Goal: Task Accomplishment & Management: Complete application form

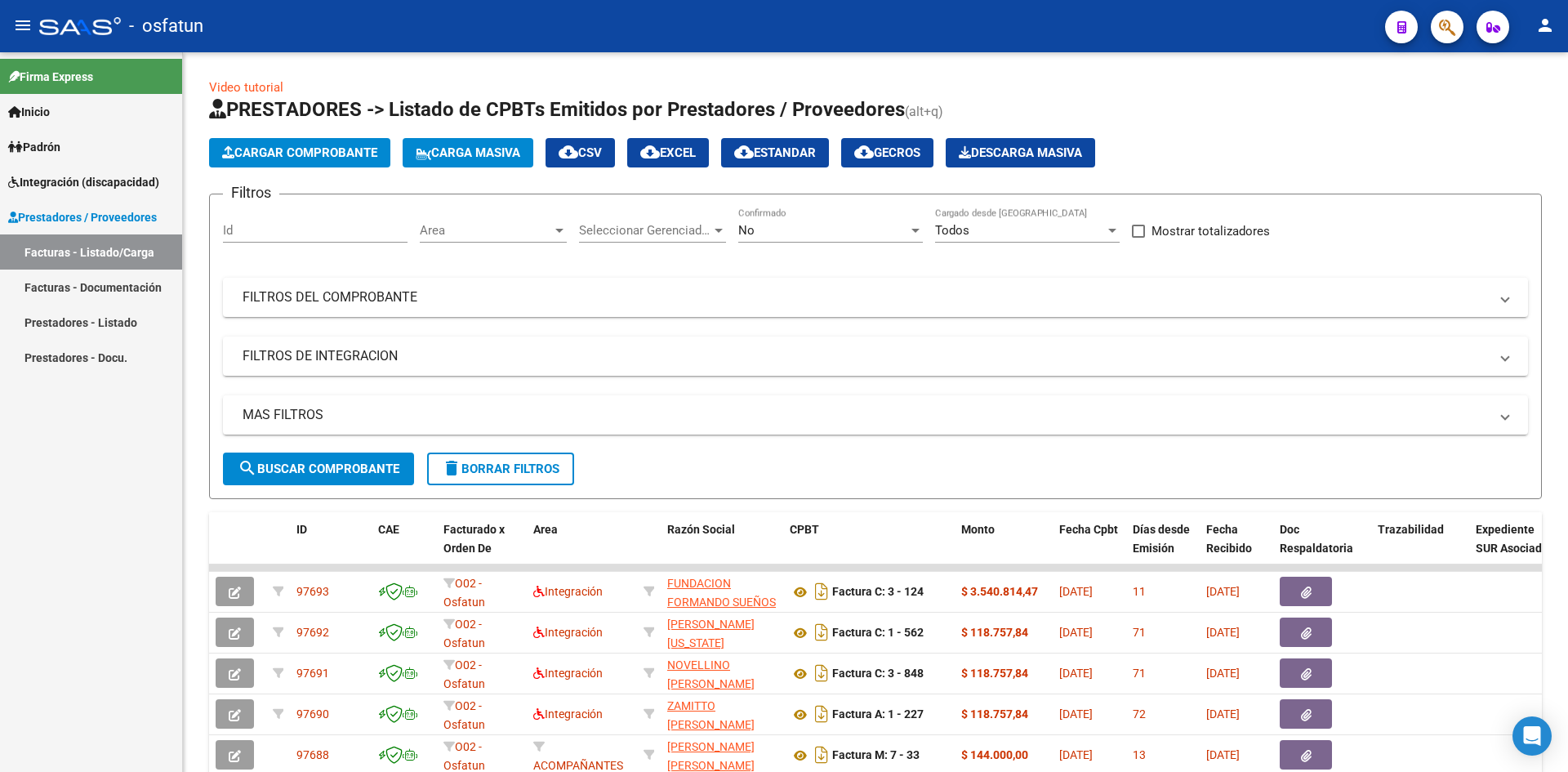
click at [126, 221] on span "Prestadores / Proveedores" at bounding box center [83, 217] width 148 height 18
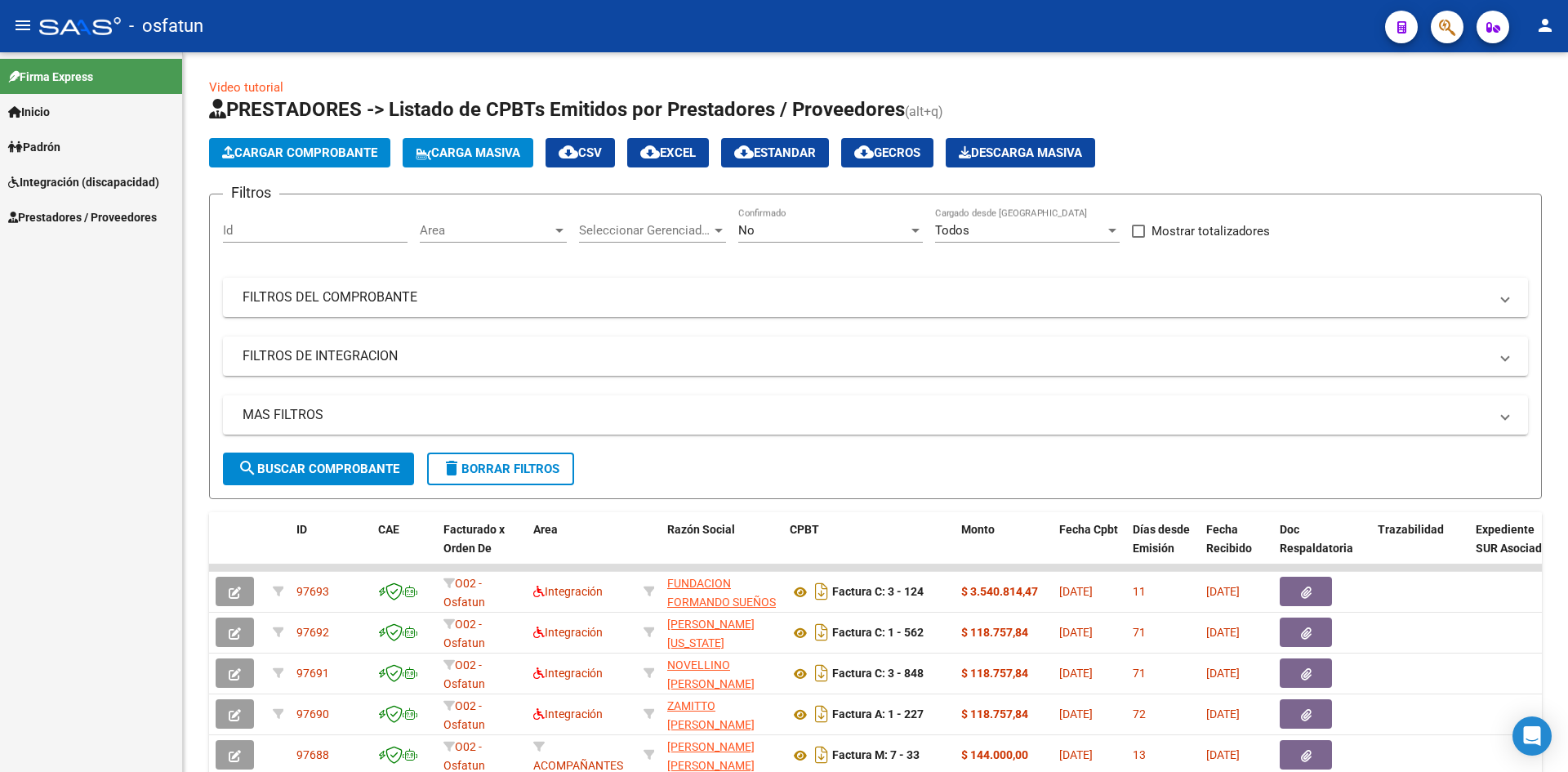
click at [125, 220] on span "Prestadores / Proveedores" at bounding box center [83, 217] width 148 height 18
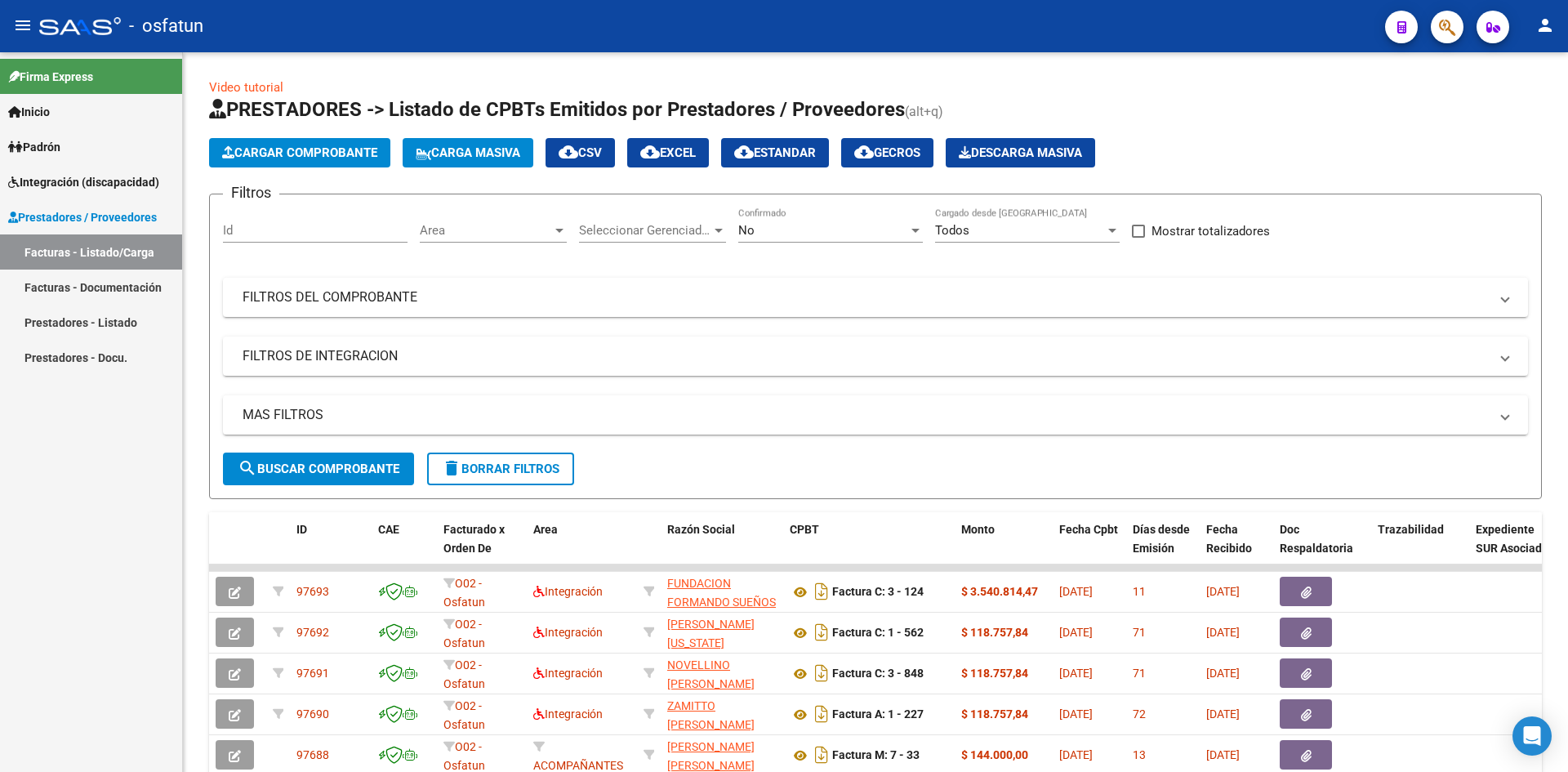
click at [138, 186] on span "Integración (discapacidad)" at bounding box center [84, 181] width 151 height 18
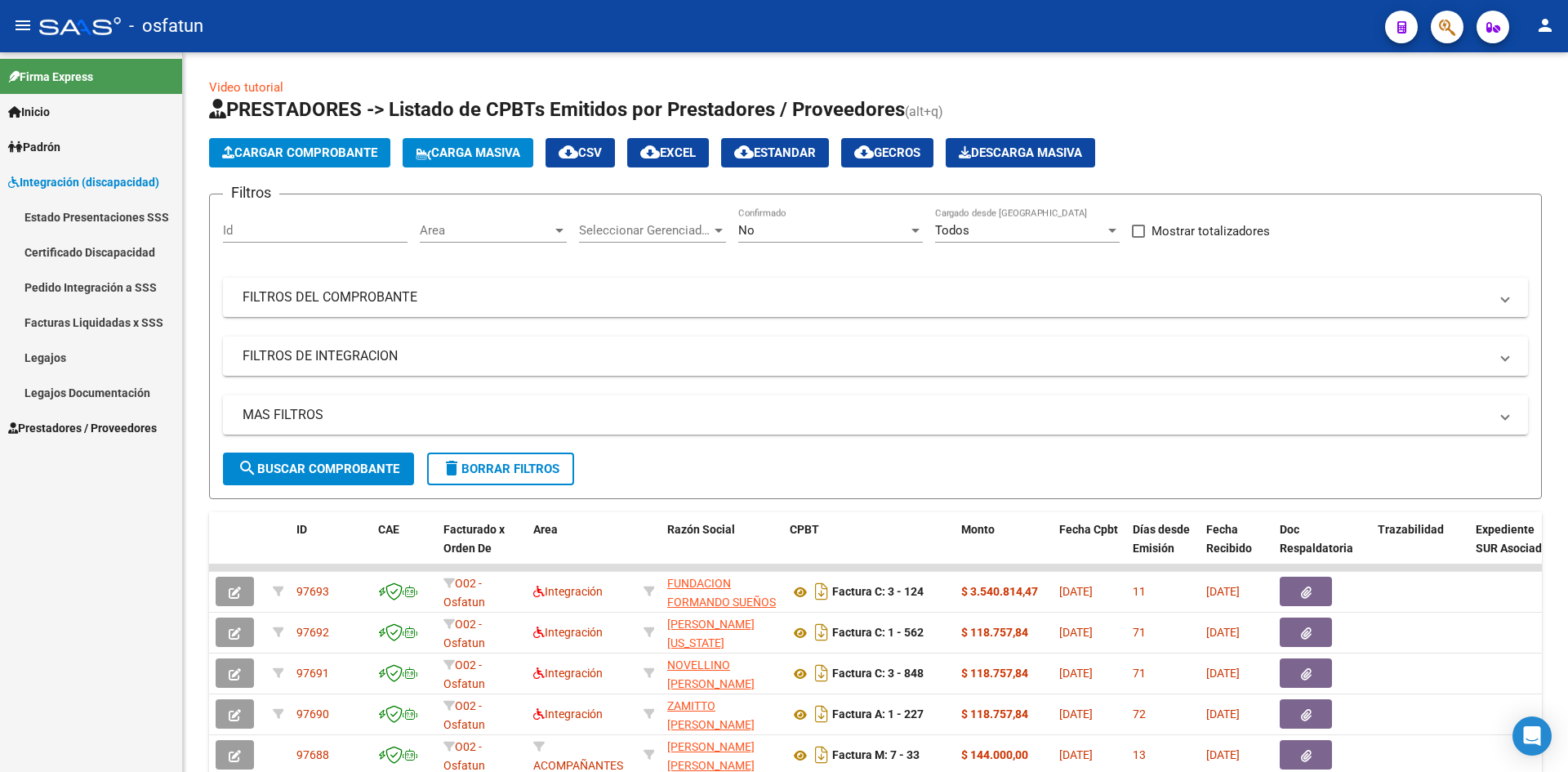
click at [65, 361] on link "Legajos" at bounding box center [91, 358] width 182 height 35
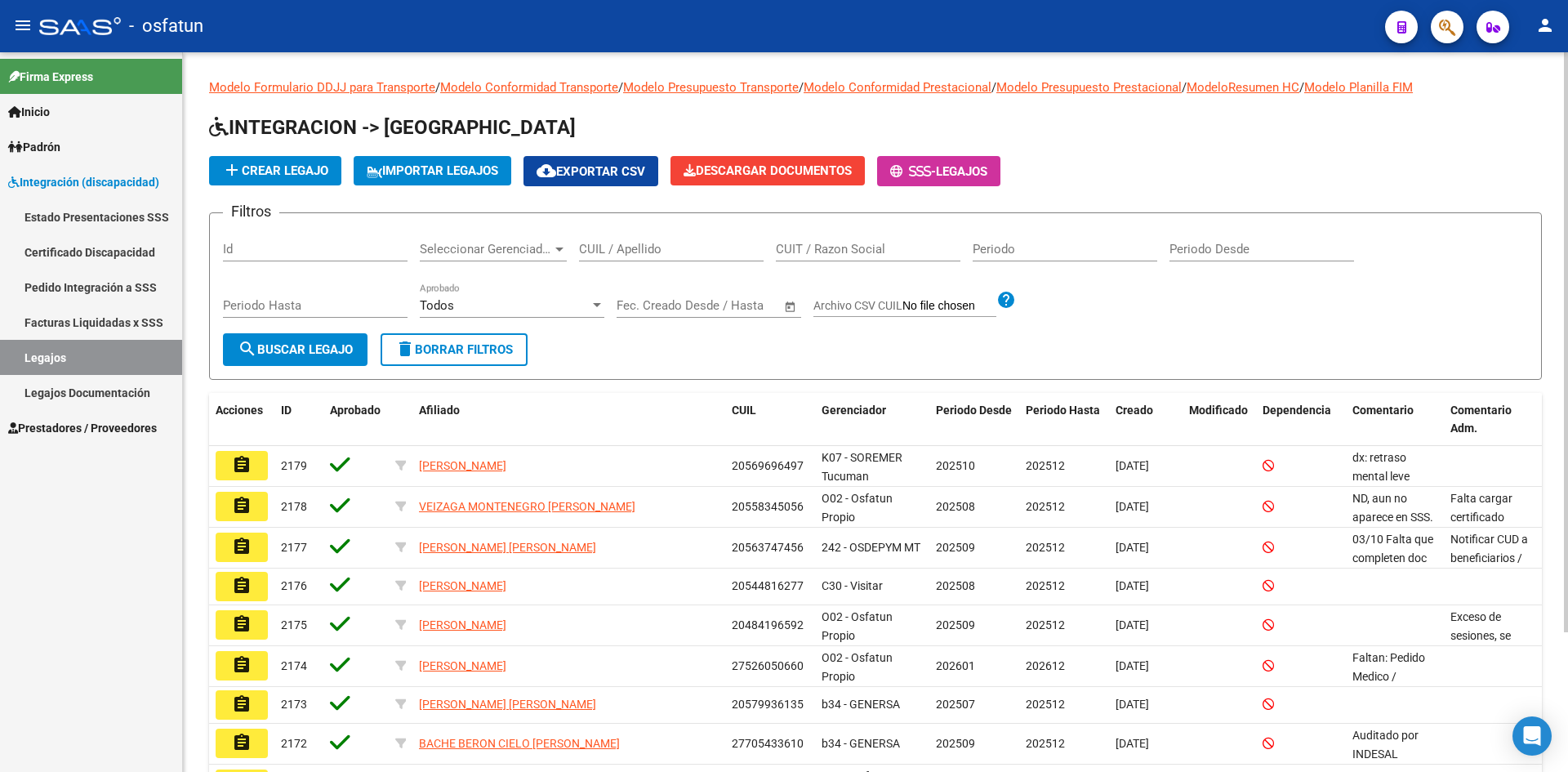
click at [633, 247] on input "CUIL / Apellido" at bounding box center [671, 249] width 185 height 14
paste input "20527346283"
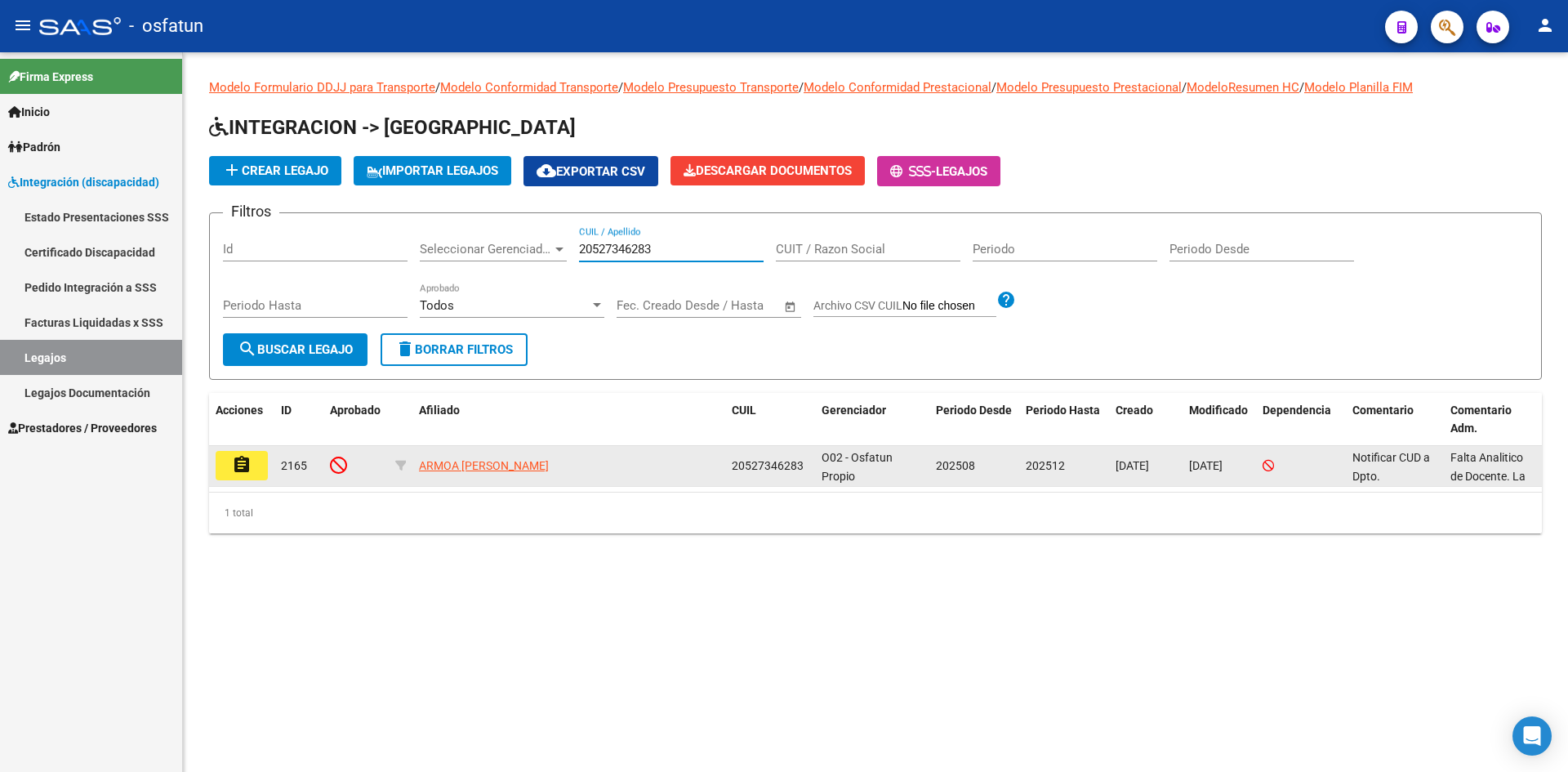
type input "20527346283"
click at [253, 473] on button "assignment" at bounding box center [242, 466] width 52 height 30
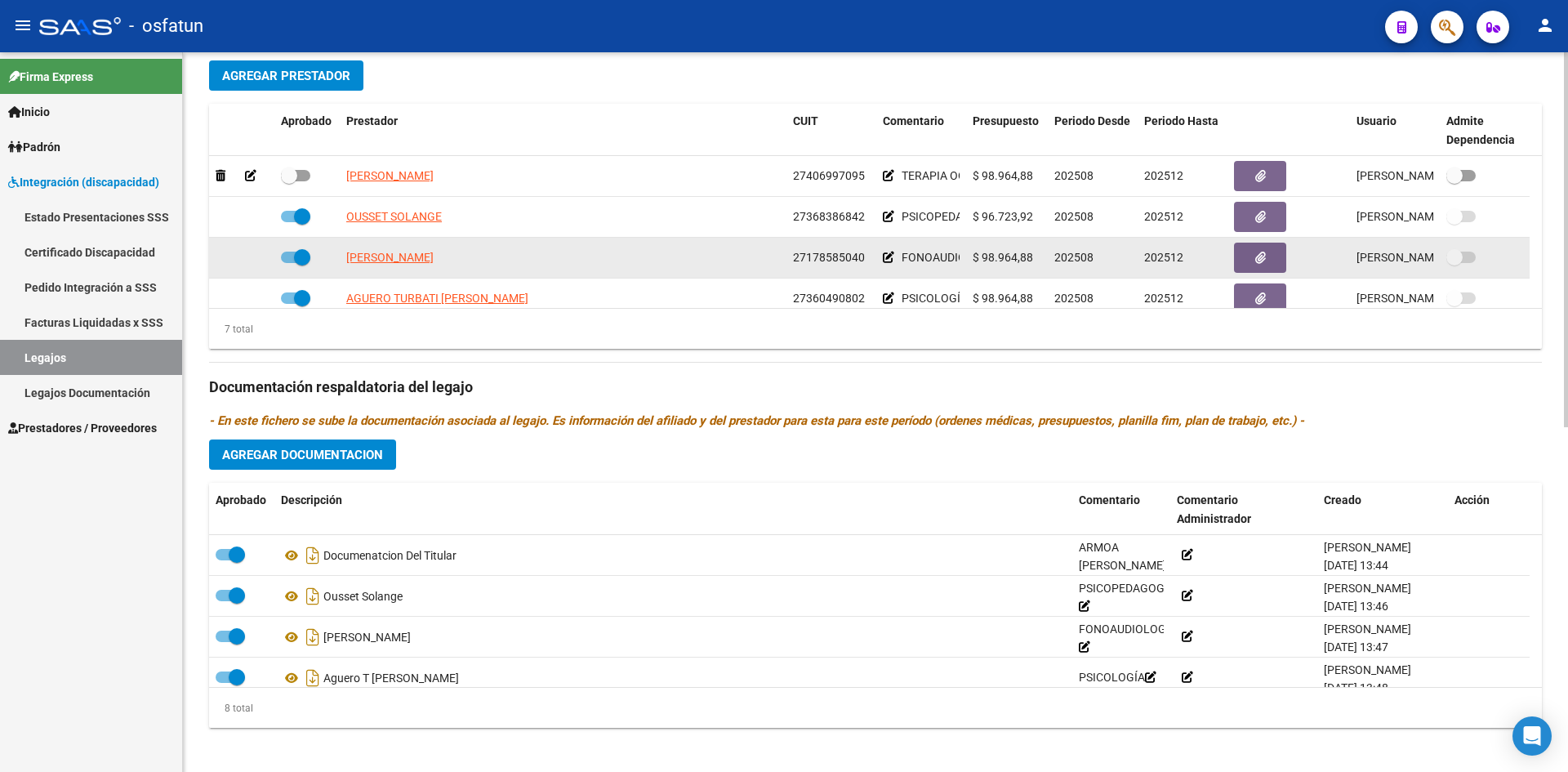
scroll to position [572, 0]
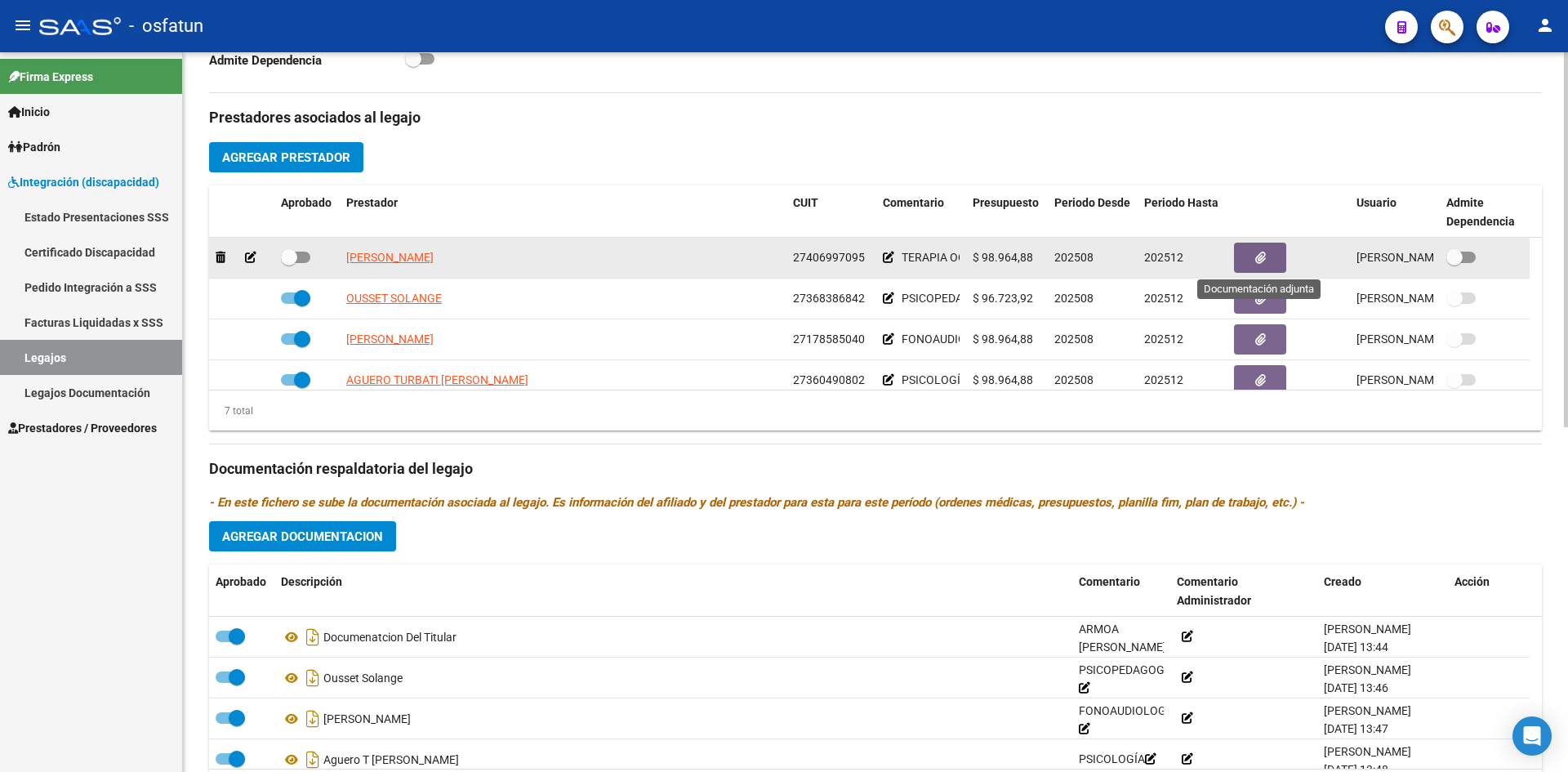
click at [1245, 247] on button "button" at bounding box center [1260, 258] width 52 height 30
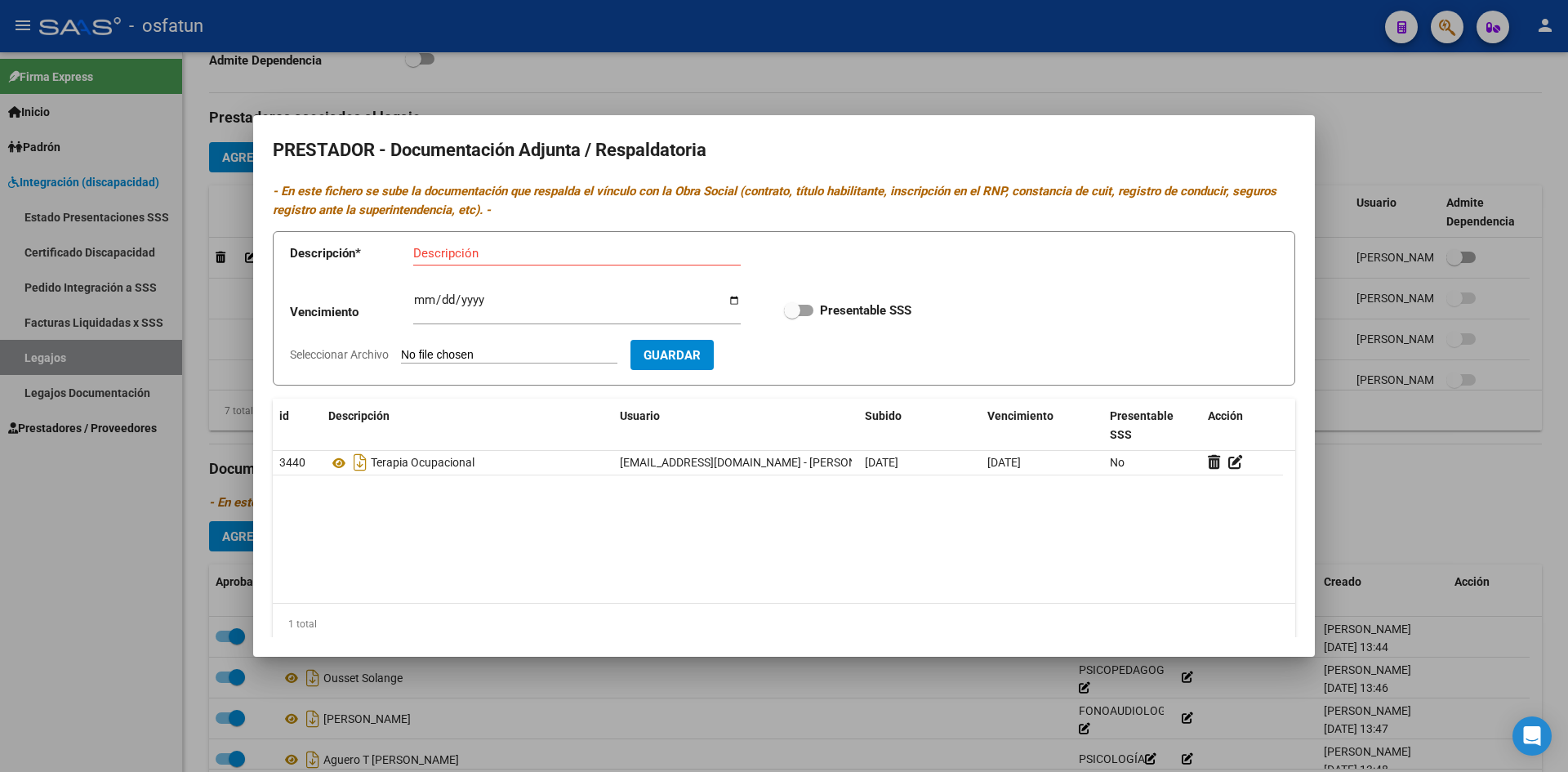
click at [1205, 85] on div at bounding box center [784, 386] width 1568 height 772
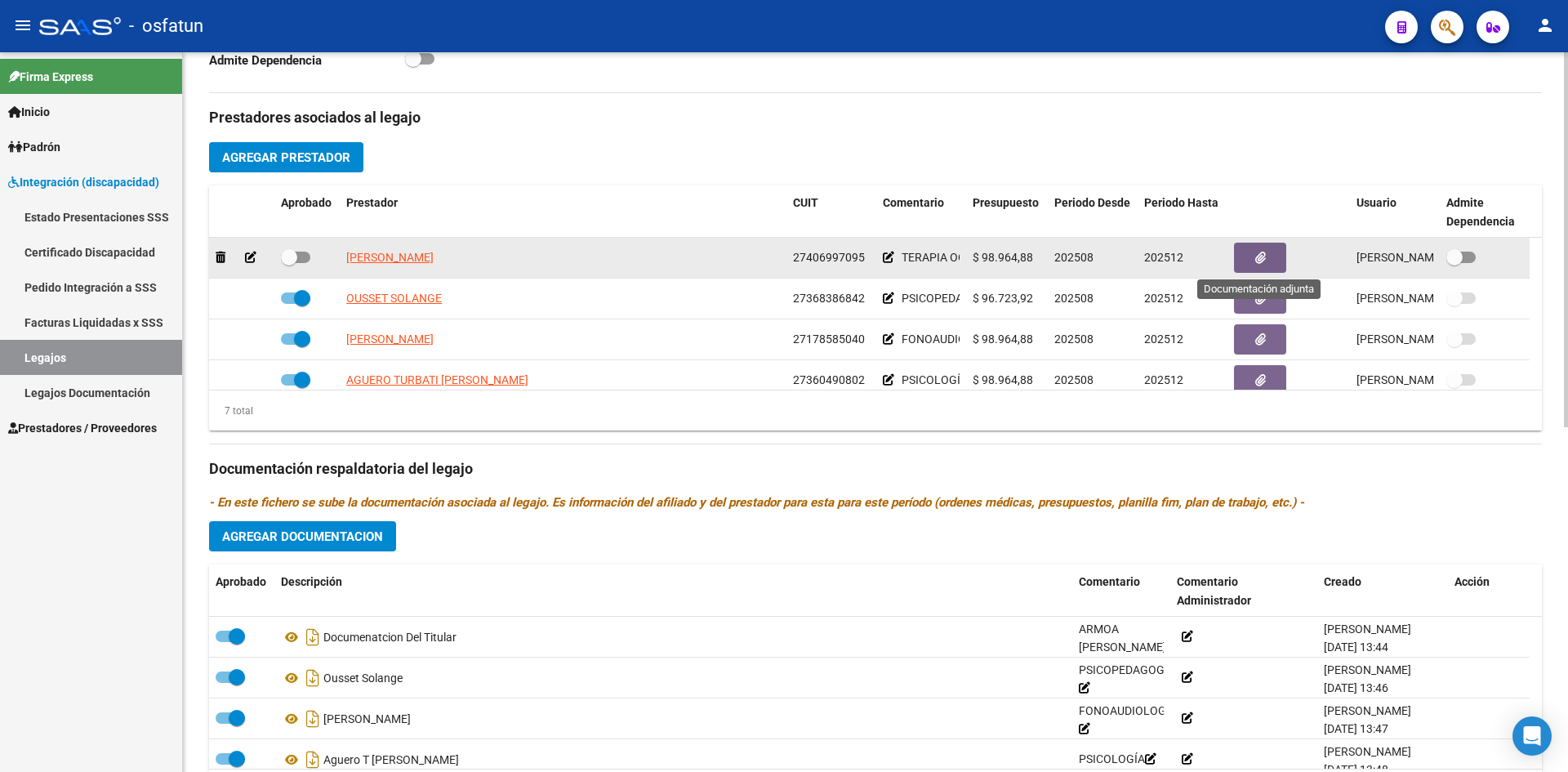
click at [1273, 255] on button "button" at bounding box center [1260, 258] width 52 height 30
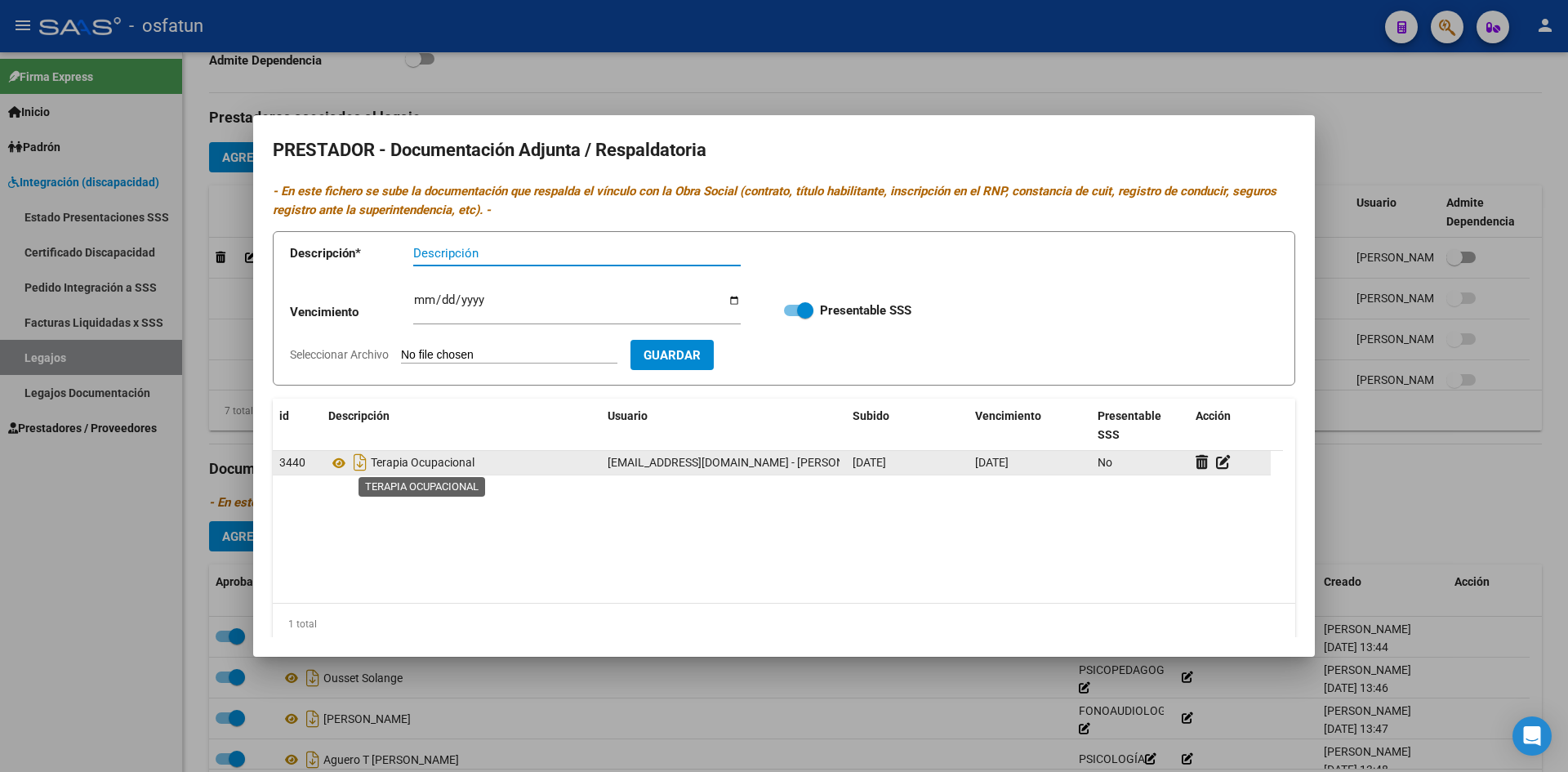
click at [447, 465] on span "Terapia Ocupacional" at bounding box center [423, 462] width 104 height 13
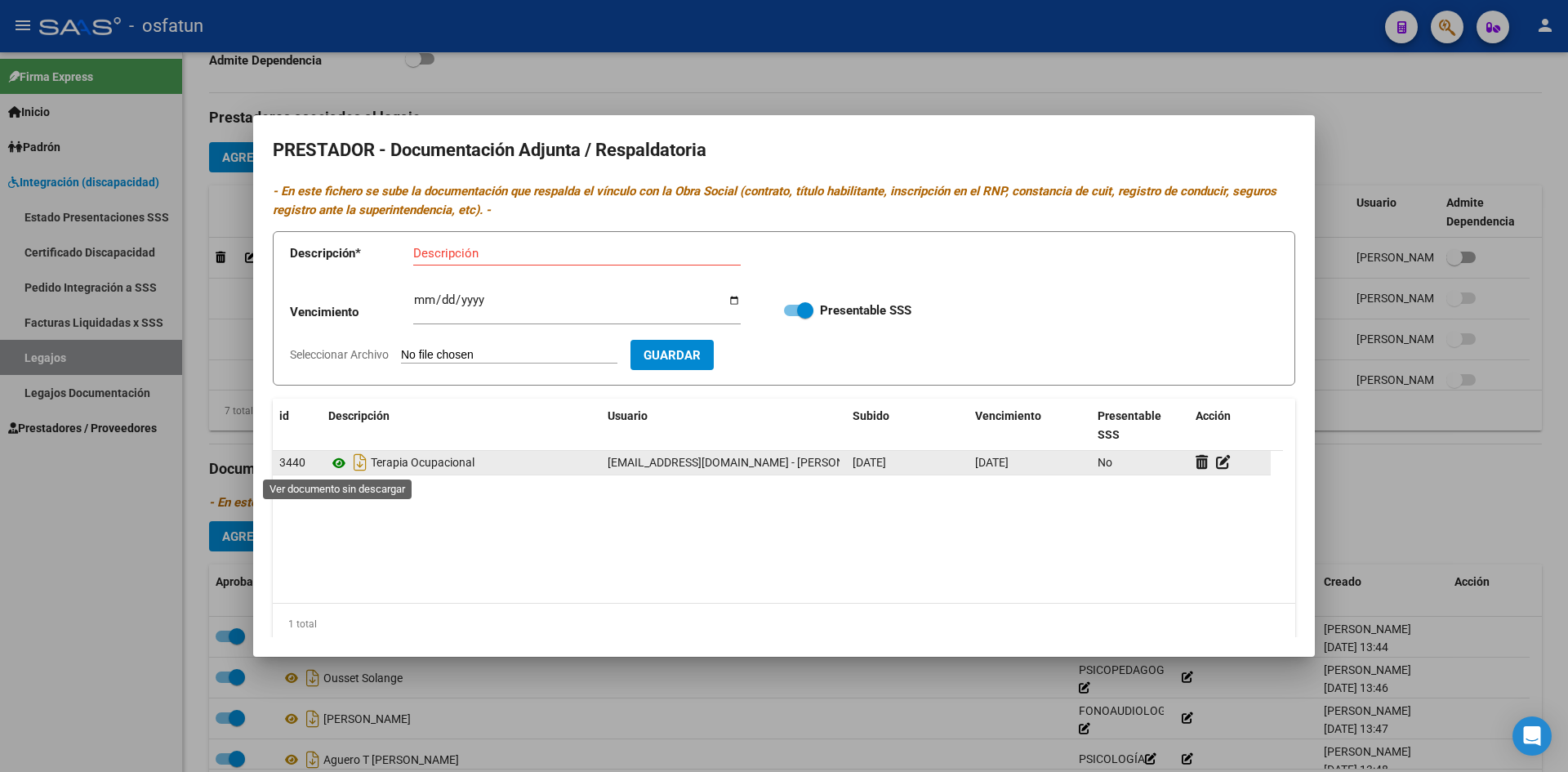
click at [339, 463] on icon at bounding box center [338, 463] width 21 height 19
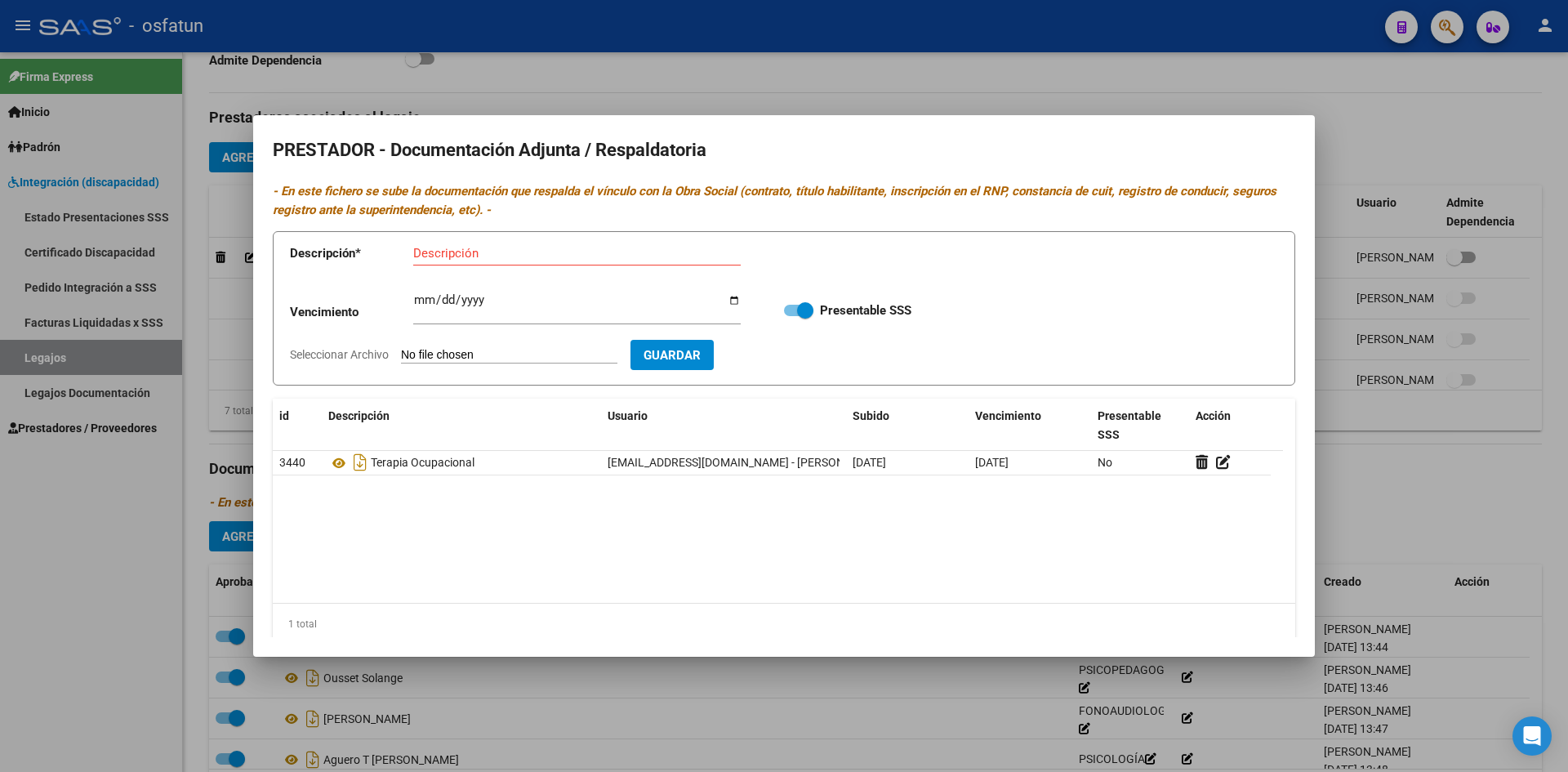
click at [949, 67] on div at bounding box center [784, 386] width 1568 height 772
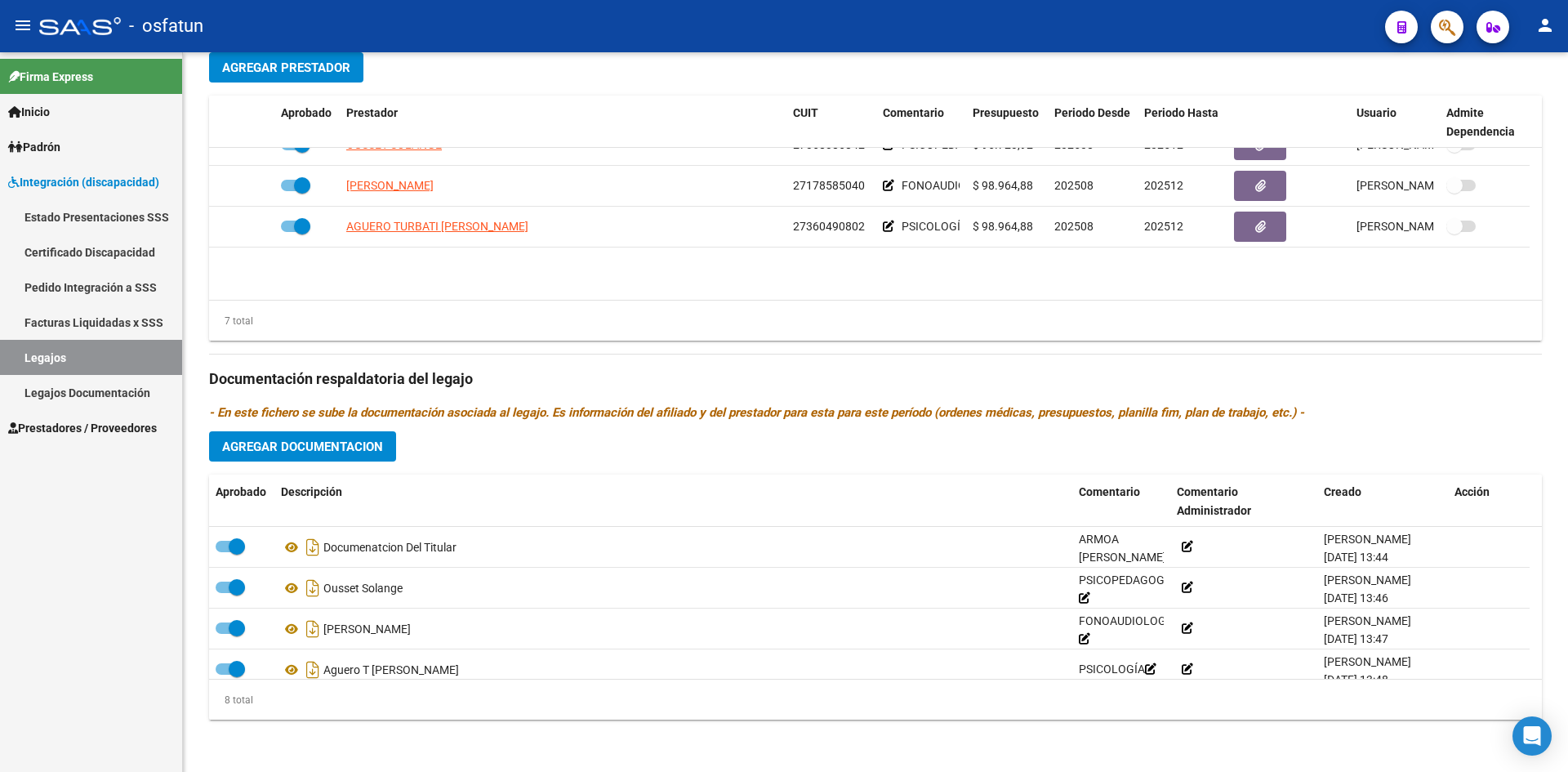
scroll to position [0, 0]
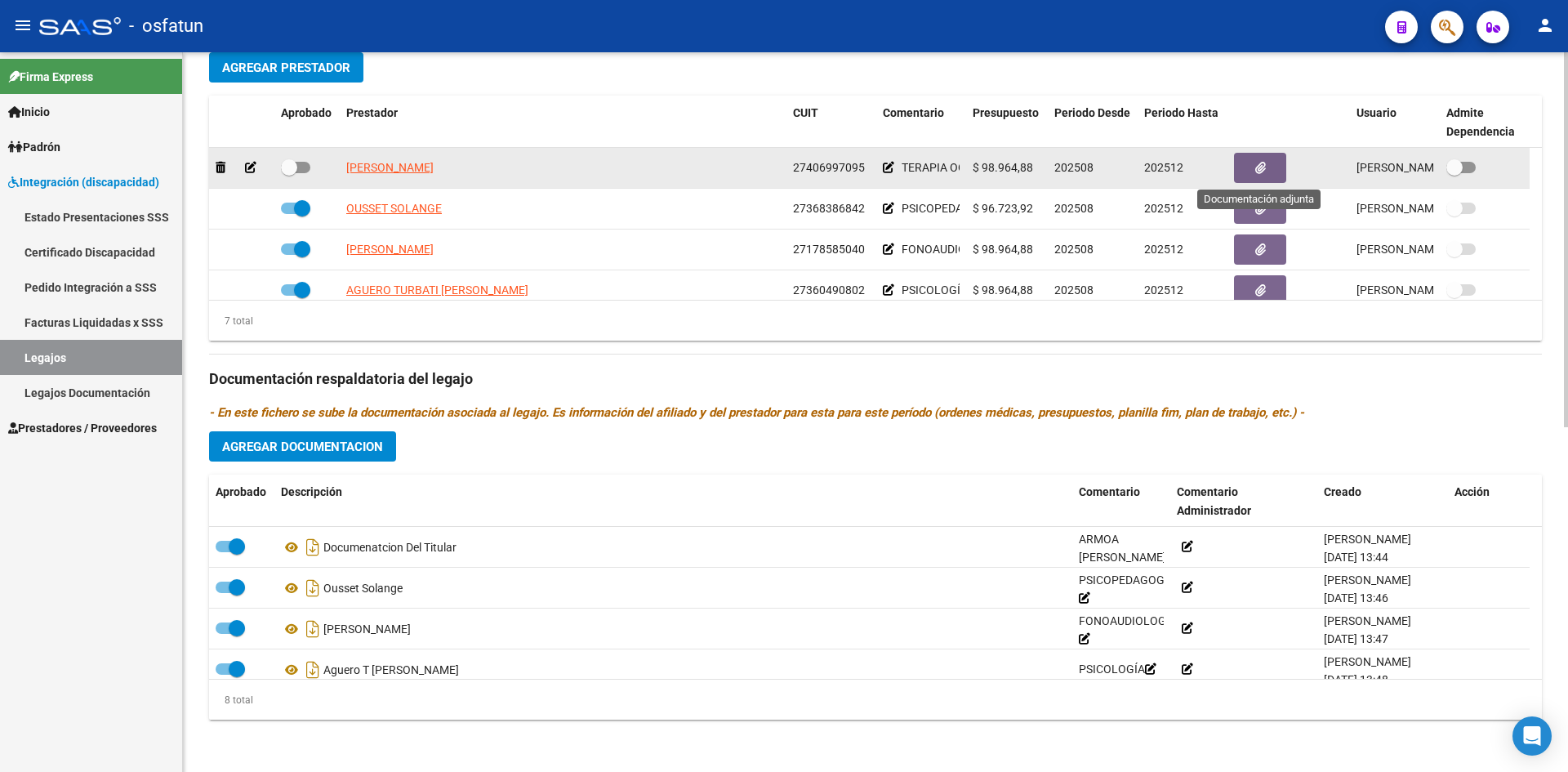
click at [1247, 169] on button "button" at bounding box center [1260, 168] width 52 height 30
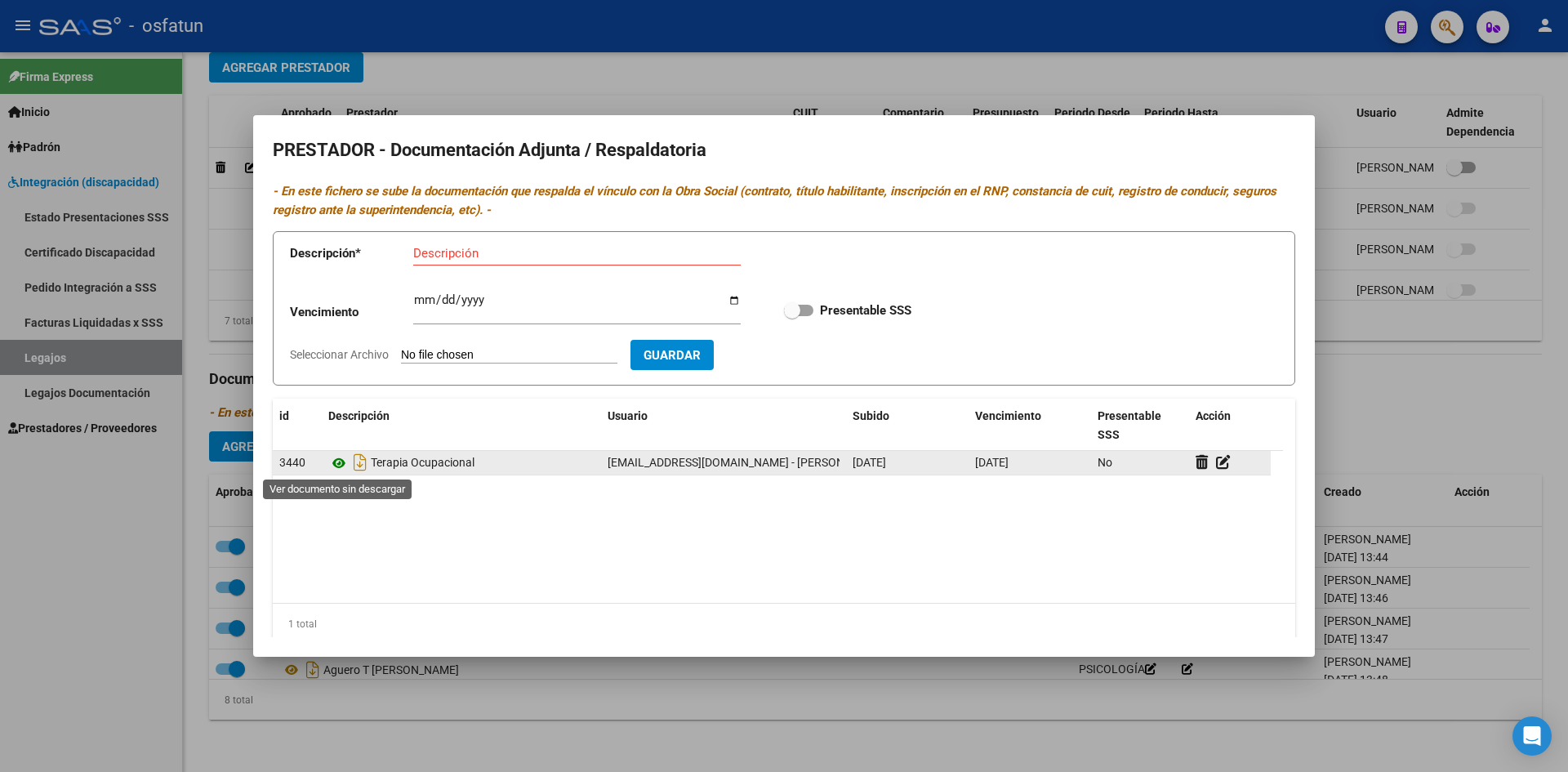
click at [341, 466] on icon at bounding box center [338, 463] width 21 height 19
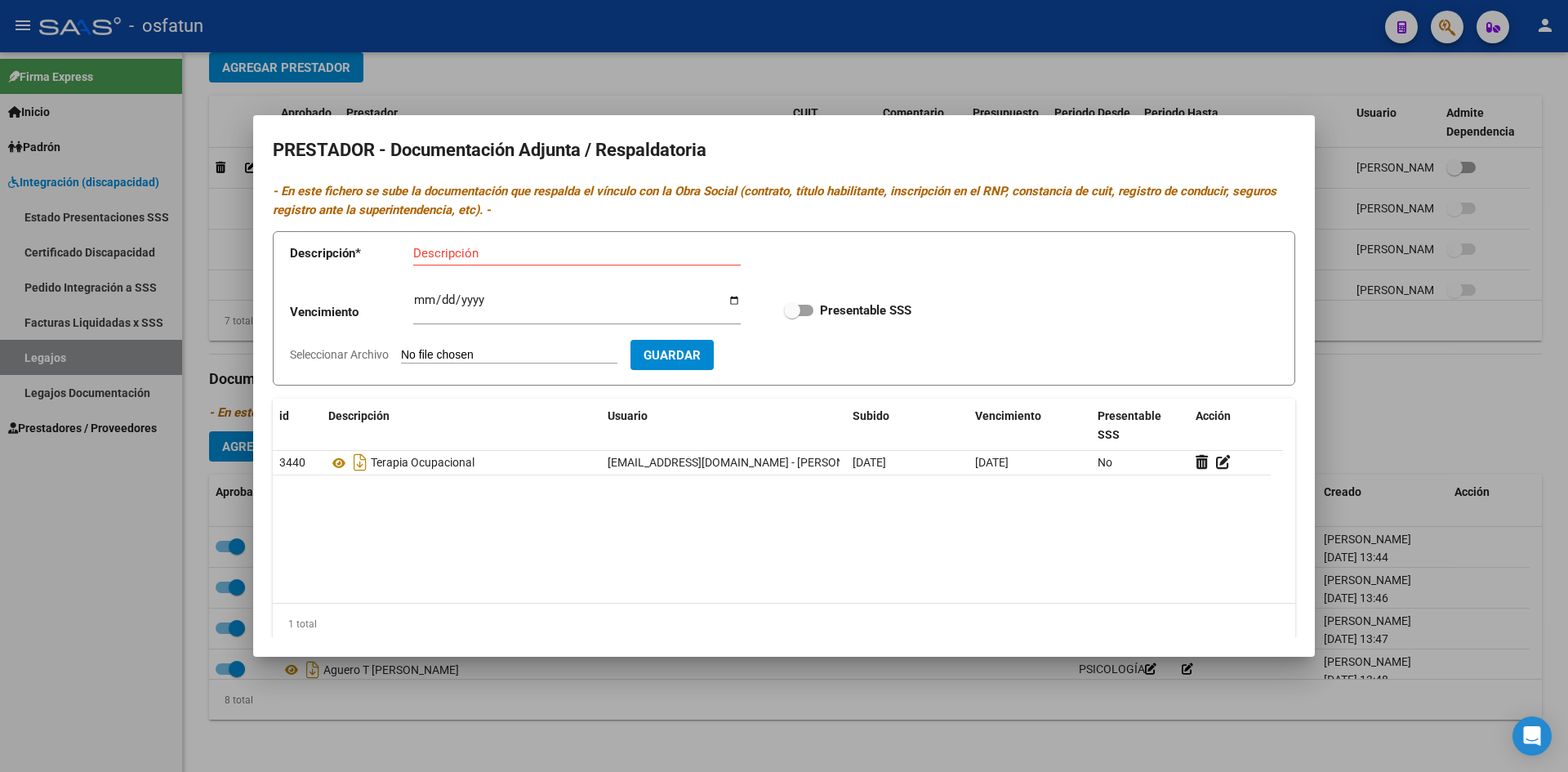
click at [976, 78] on div at bounding box center [784, 386] width 1568 height 772
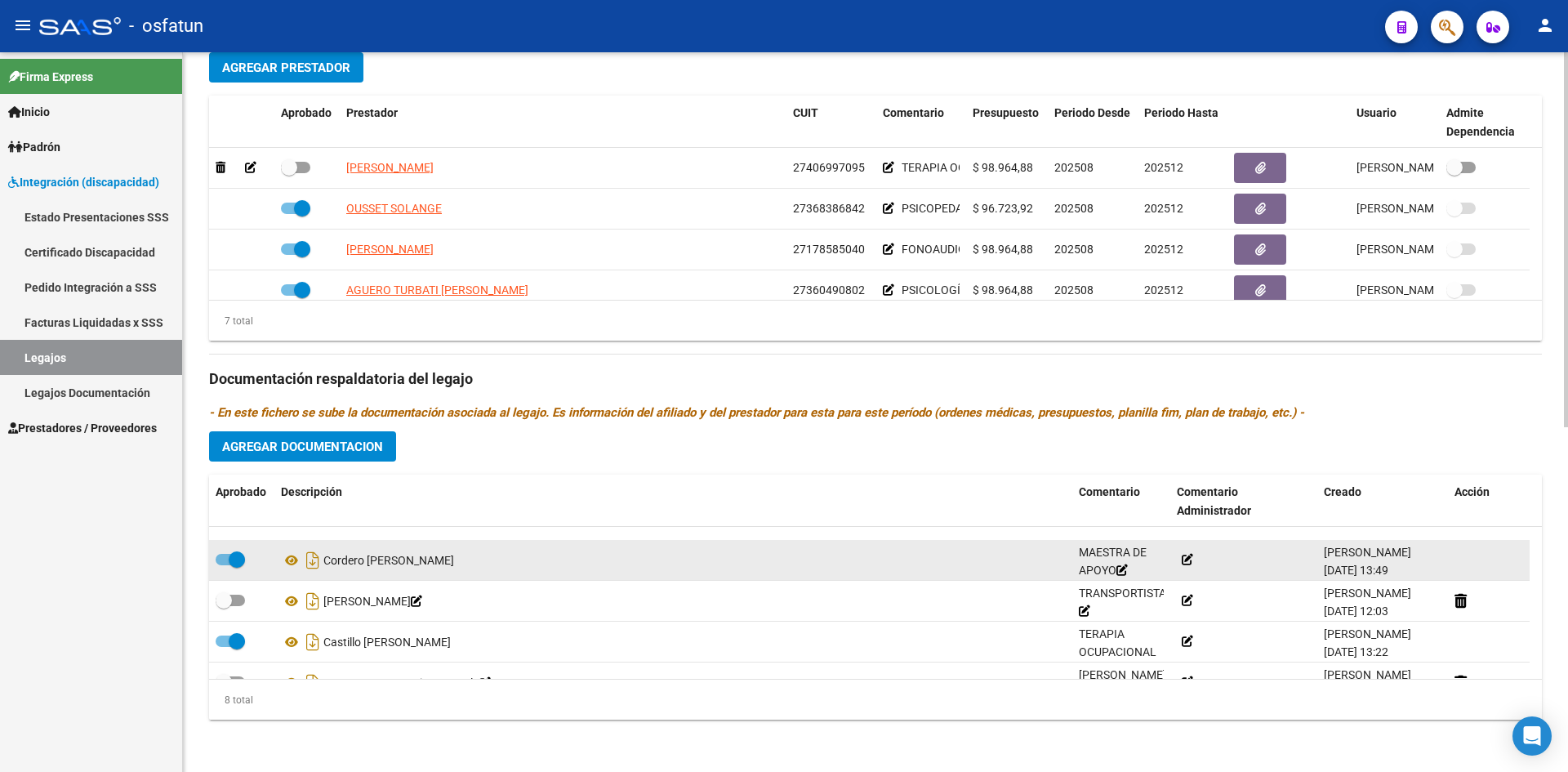
scroll to position [180, 0]
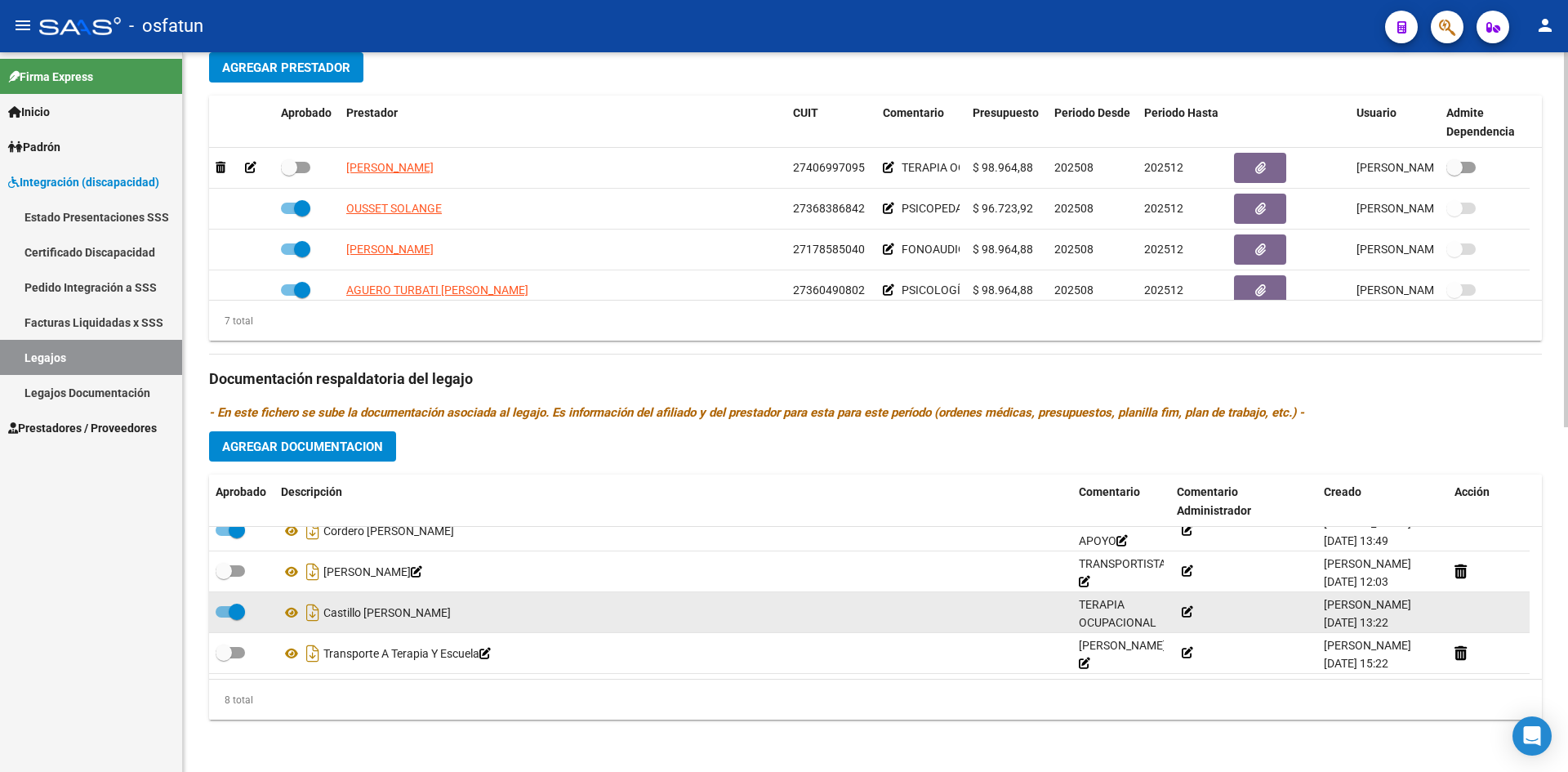
click at [241, 613] on span at bounding box center [236, 612] width 16 height 16
click at [224, 618] on input "checkbox" at bounding box center [223, 618] width 1 height 1
checkbox input "false"
click at [458, 614] on icon at bounding box center [457, 613] width 12 height 12
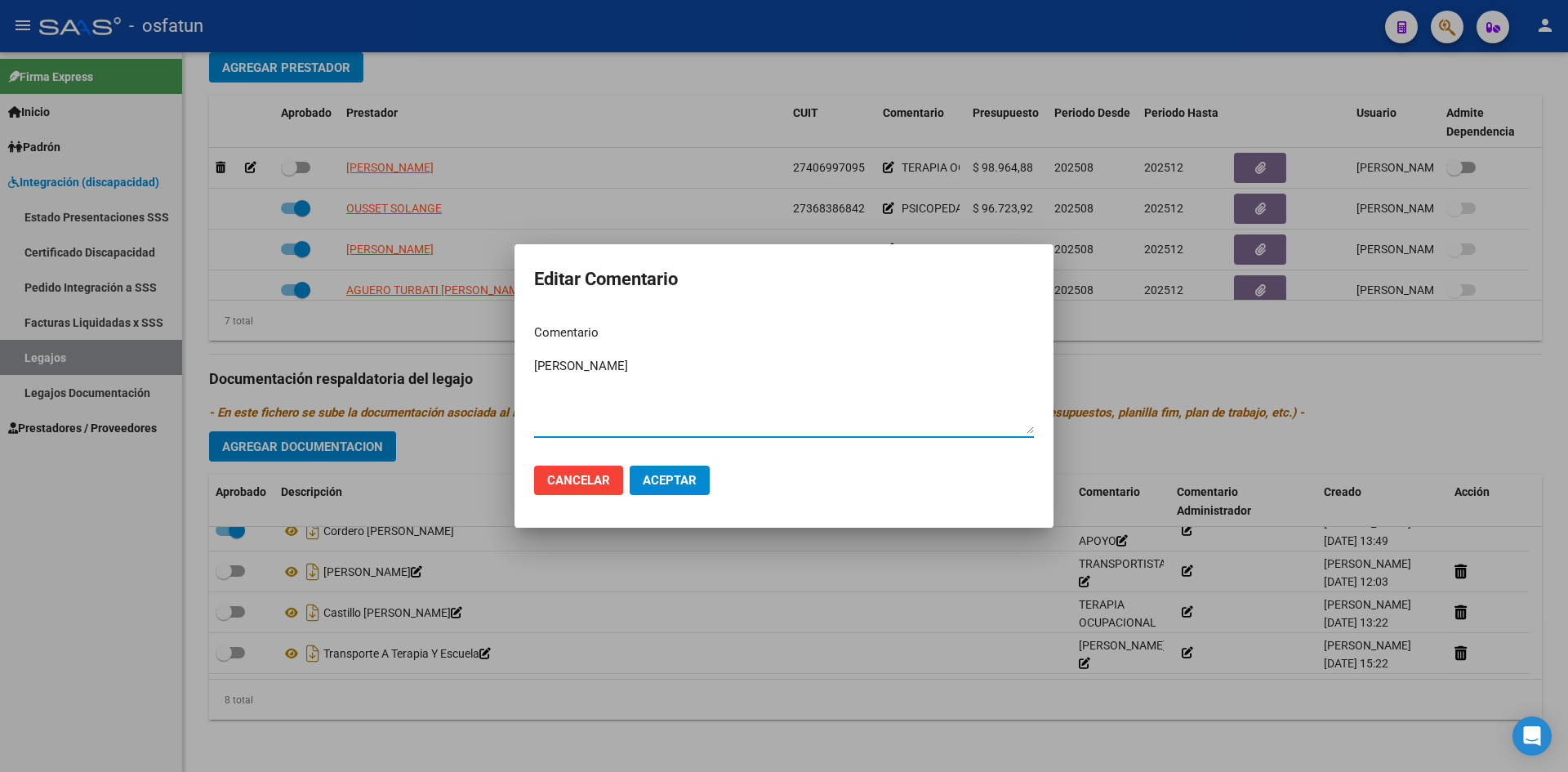
click at [893, 391] on textarea "[PERSON_NAME]" at bounding box center [784, 395] width 500 height 77
type textarea "[PERSON_NAME]"
drag, startPoint x: 699, startPoint y: 501, endPoint x: 697, endPoint y: 492, distance: 9.2
click at [698, 500] on mat-dialog-actions "Cancelar Aceptar" at bounding box center [784, 481] width 500 height 56
click at [697, 492] on button "Aceptar" at bounding box center [670, 480] width 80 height 30
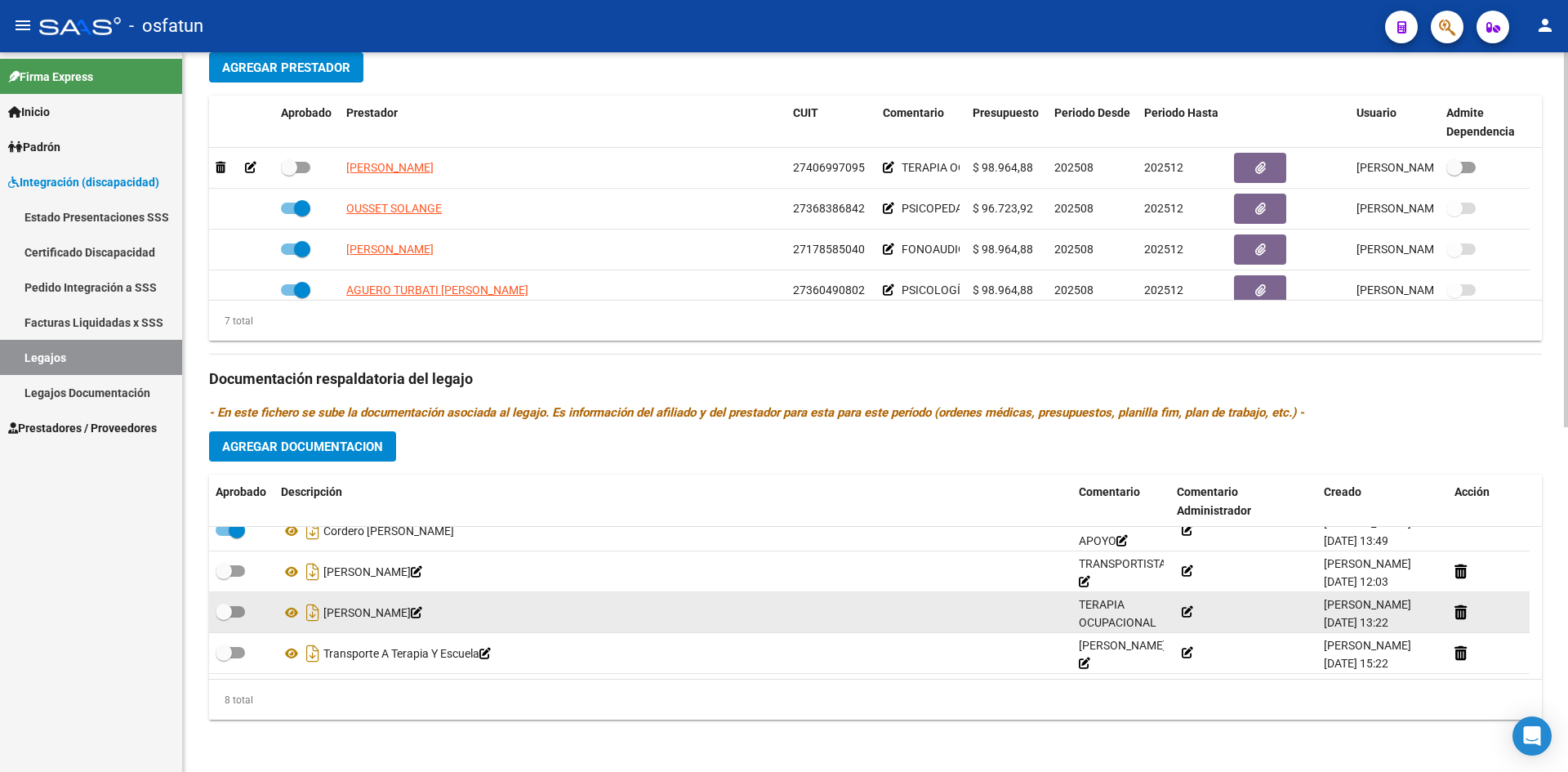
drag, startPoint x: 235, startPoint y: 610, endPoint x: 257, endPoint y: 612, distance: 22.1
click at [235, 610] on span at bounding box center [230, 613] width 30 height 12
click at [224, 618] on input "checkbox" at bounding box center [223, 618] width 1 height 1
checkbox input "true"
click at [289, 614] on icon at bounding box center [291, 613] width 21 height 19
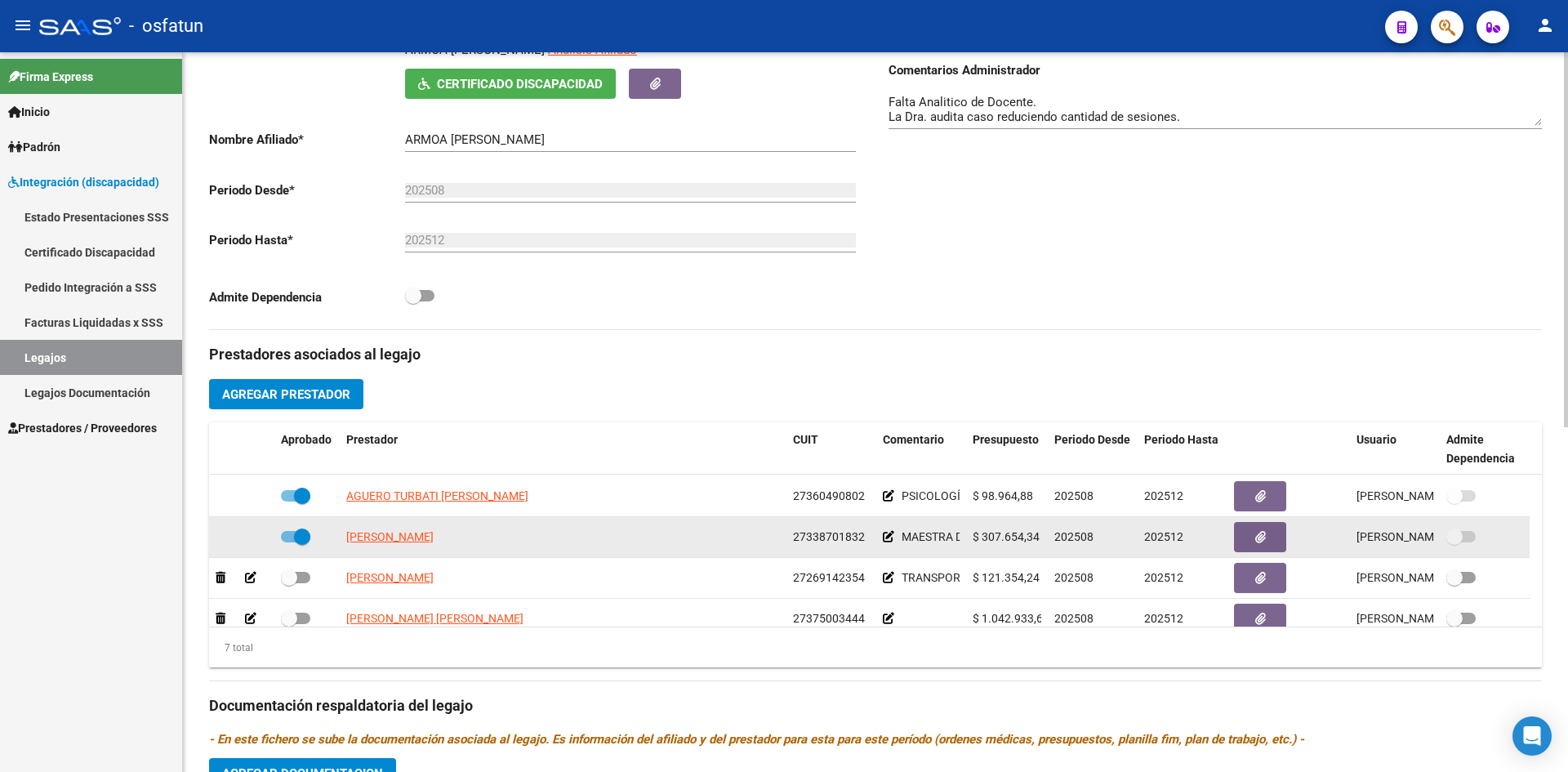
scroll to position [139, 0]
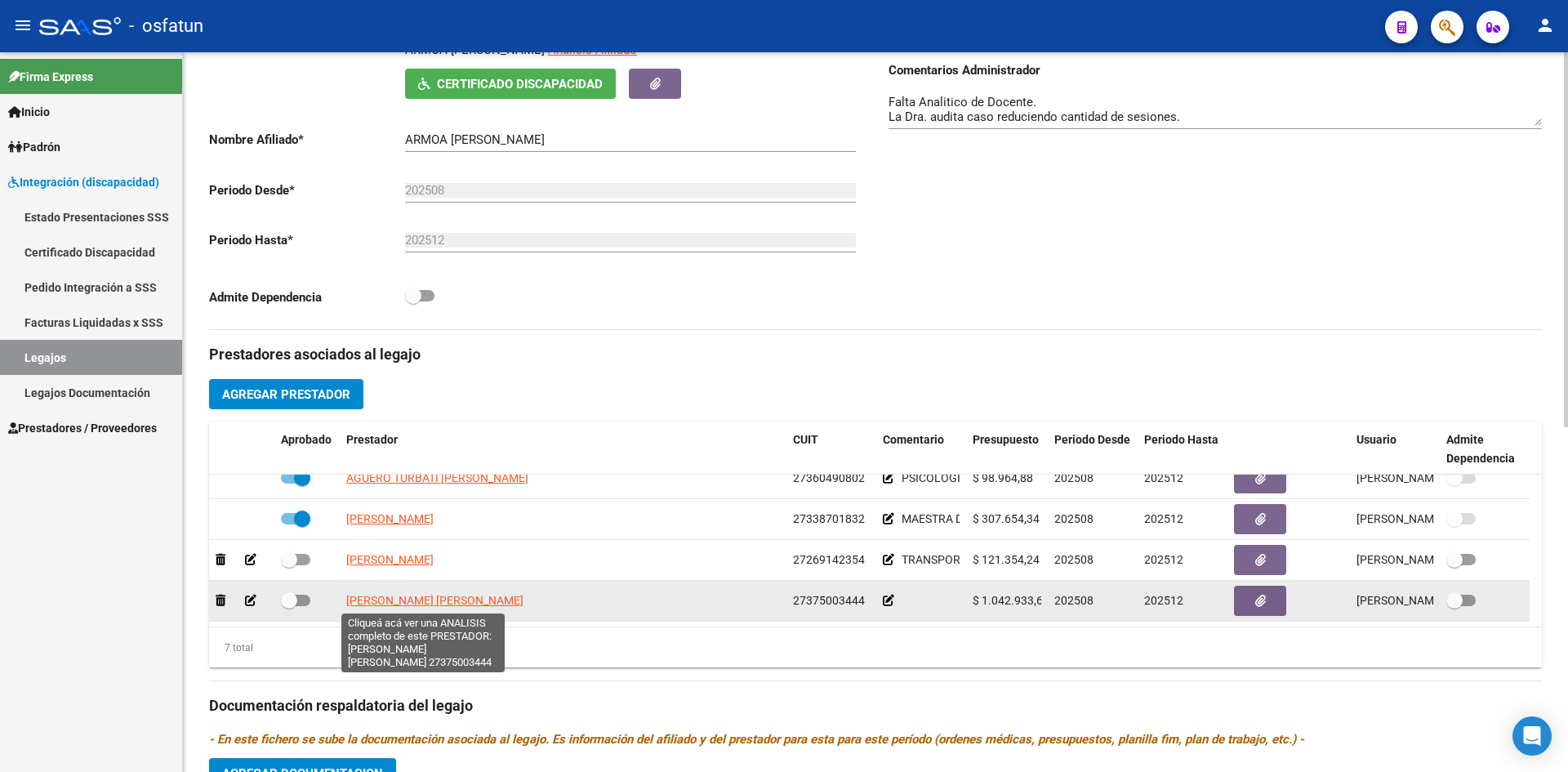
click at [479, 602] on span "[PERSON_NAME] [PERSON_NAME]" at bounding box center [435, 600] width 177 height 13
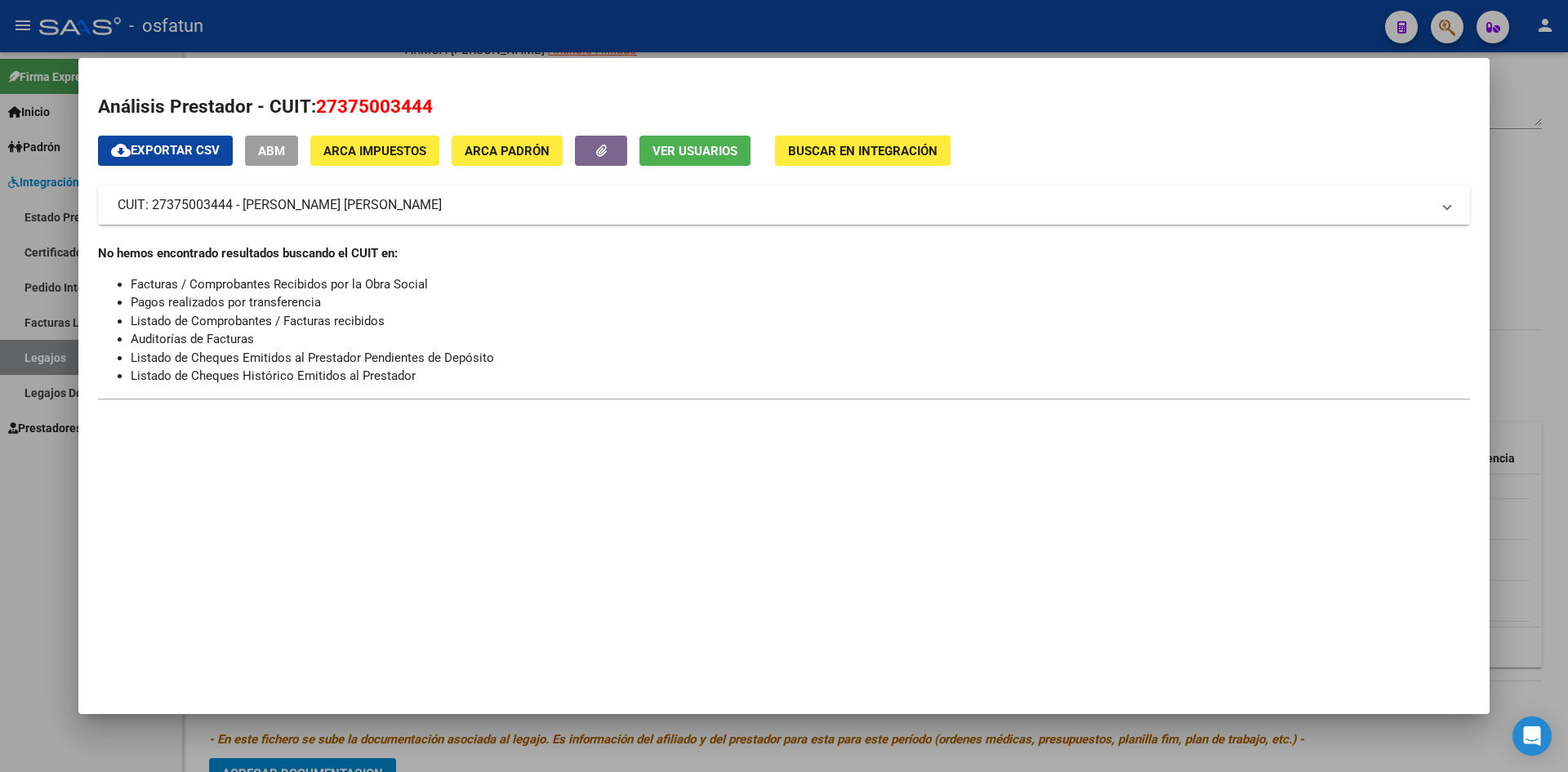
drag, startPoint x: 931, startPoint y: 18, endPoint x: 946, endPoint y: 29, distance: 18.6
click at [935, 24] on div at bounding box center [784, 386] width 1568 height 772
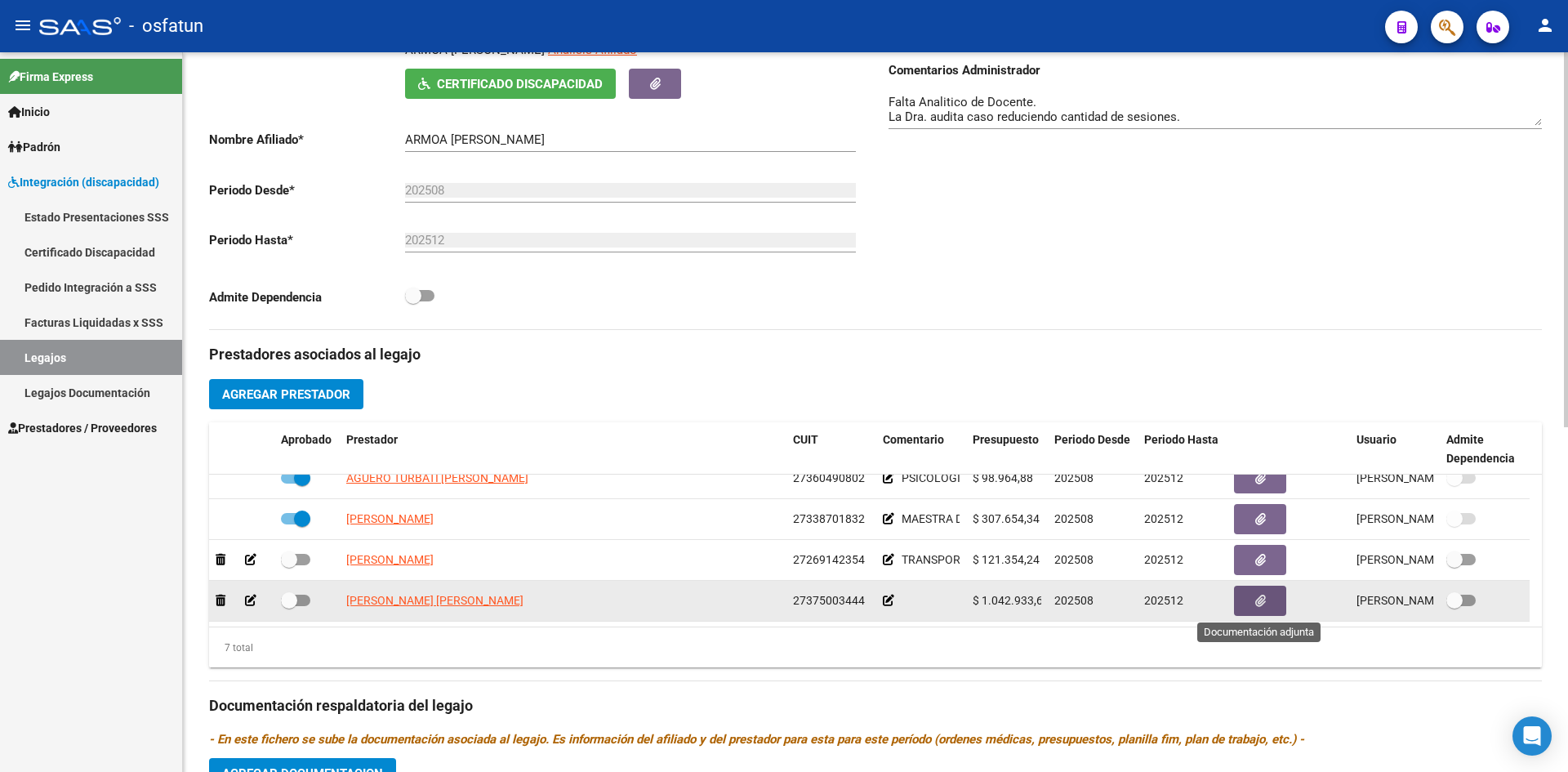
click at [1277, 599] on button "button" at bounding box center [1260, 601] width 52 height 30
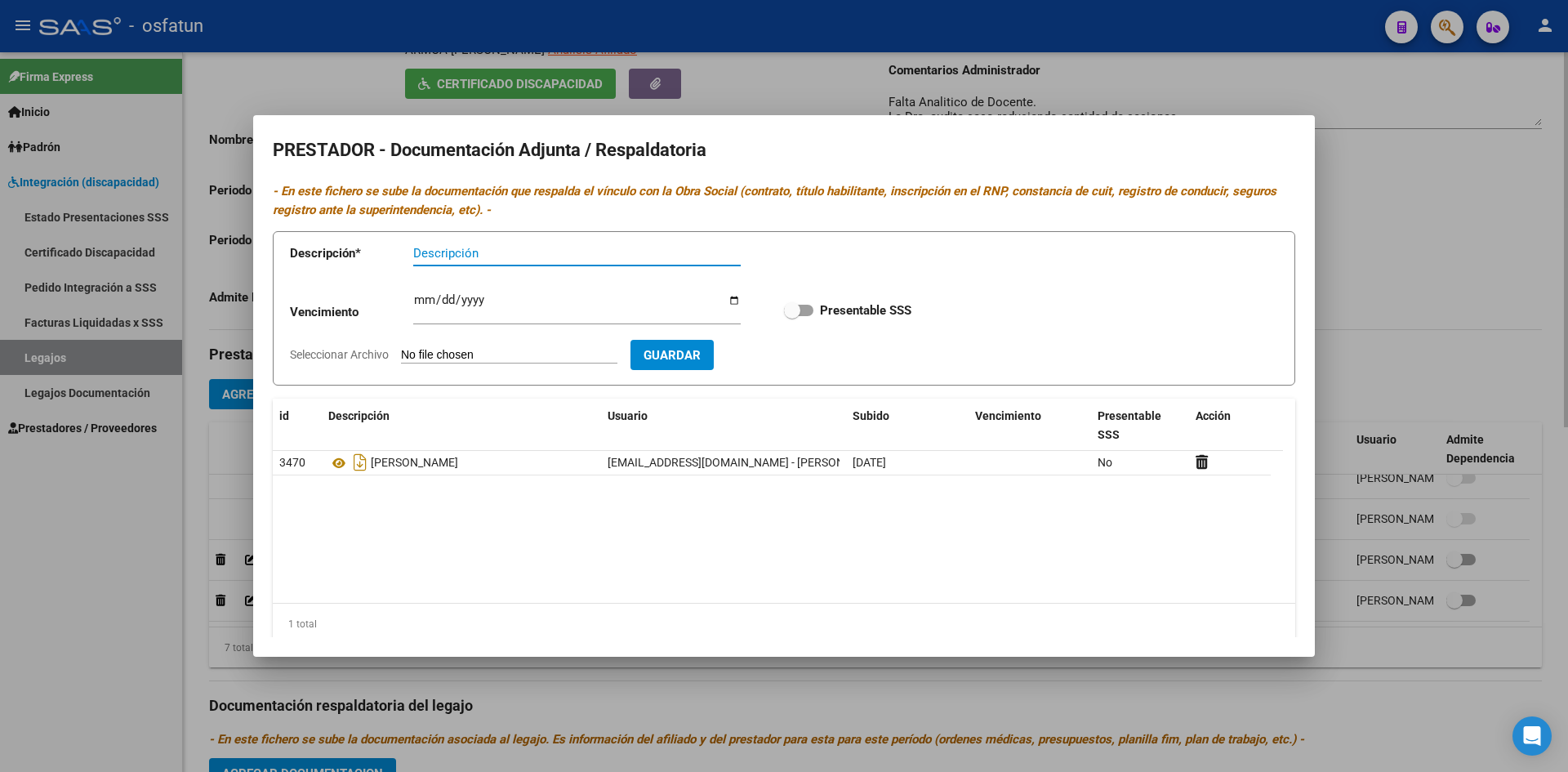
click at [1154, 96] on div at bounding box center [784, 386] width 1568 height 772
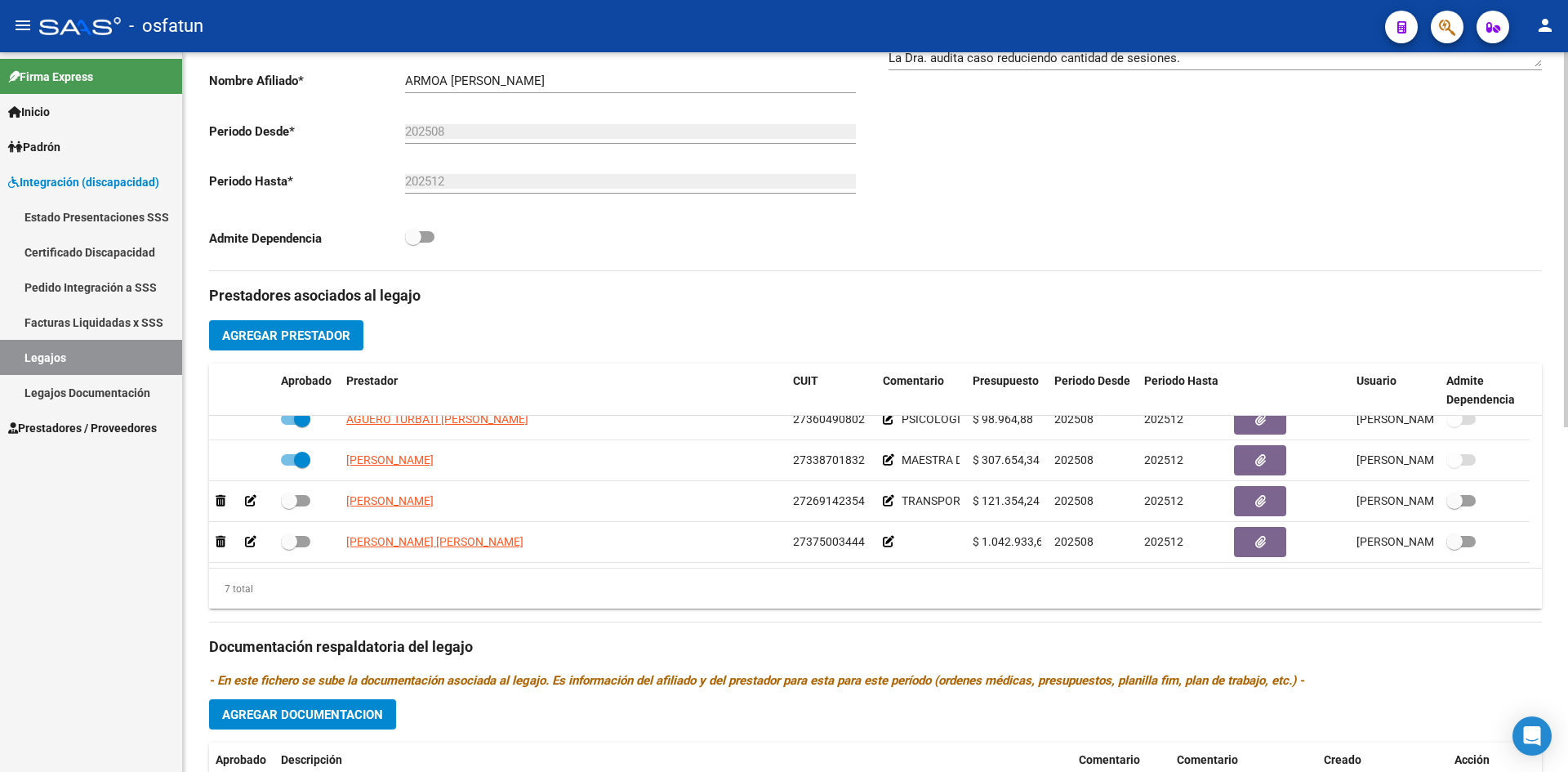
scroll to position [417, 0]
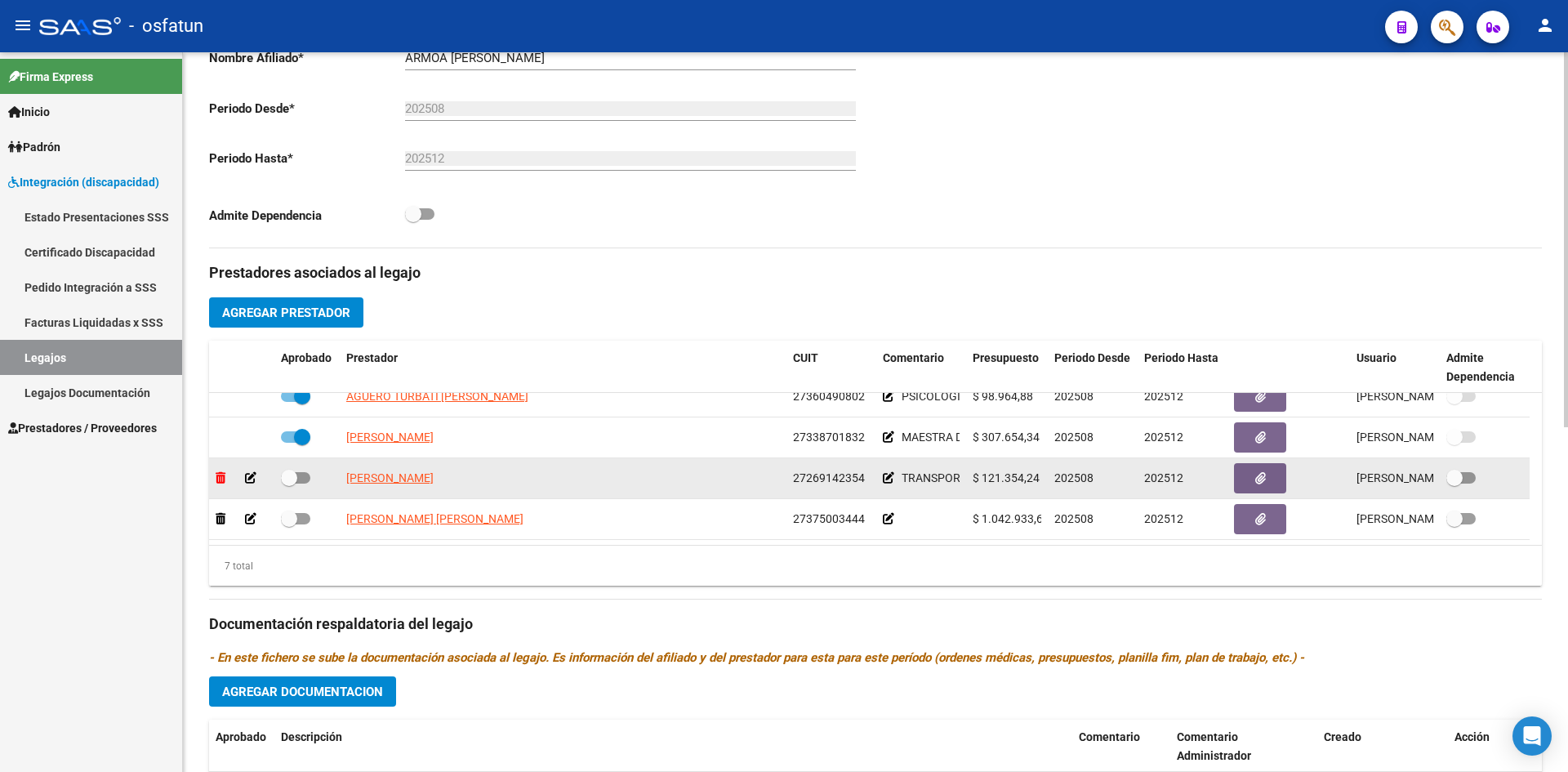
click at [218, 476] on icon at bounding box center [221, 478] width 10 height 12
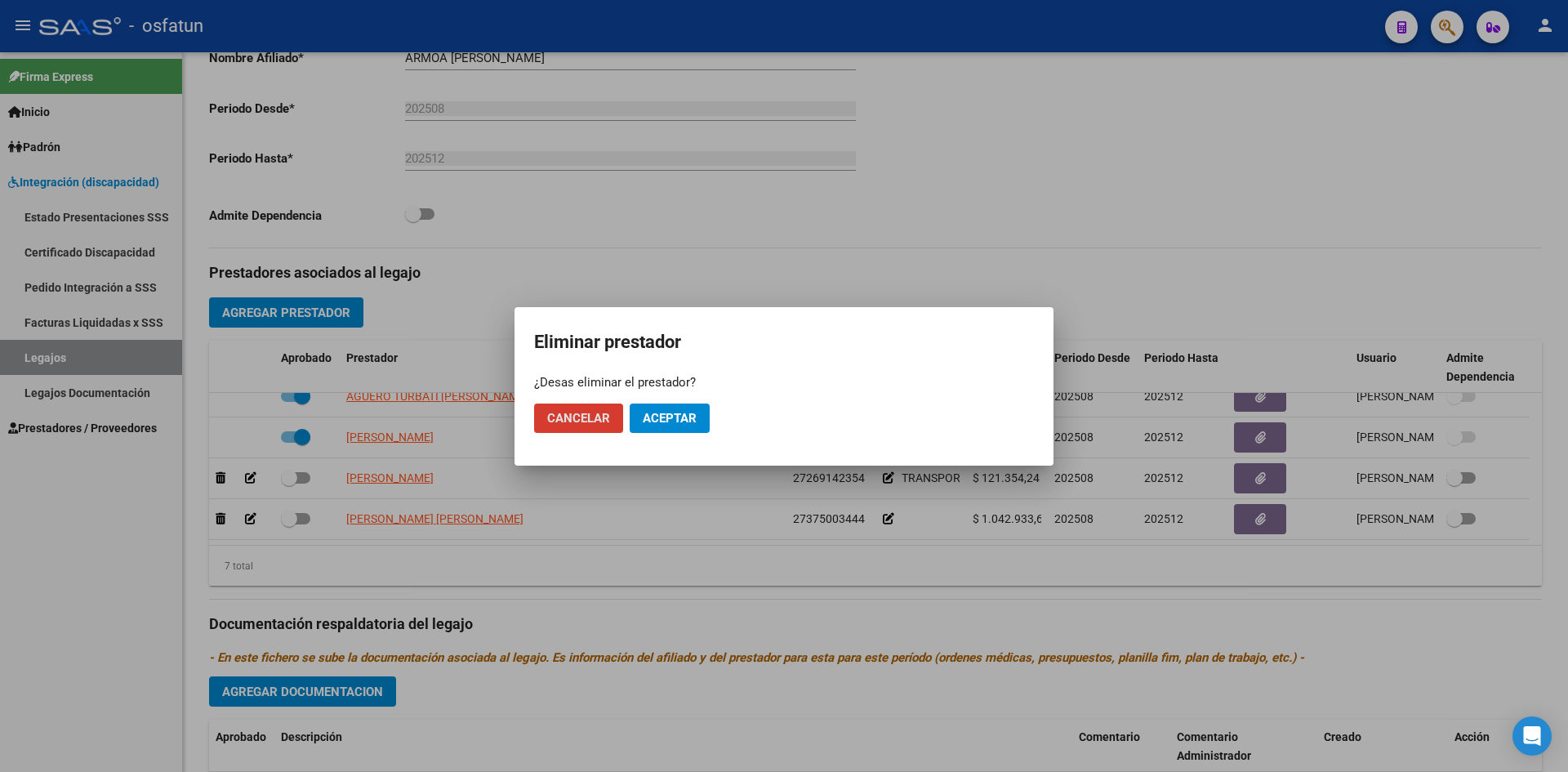
click at [692, 424] on span "Aceptar" at bounding box center [670, 418] width 54 height 14
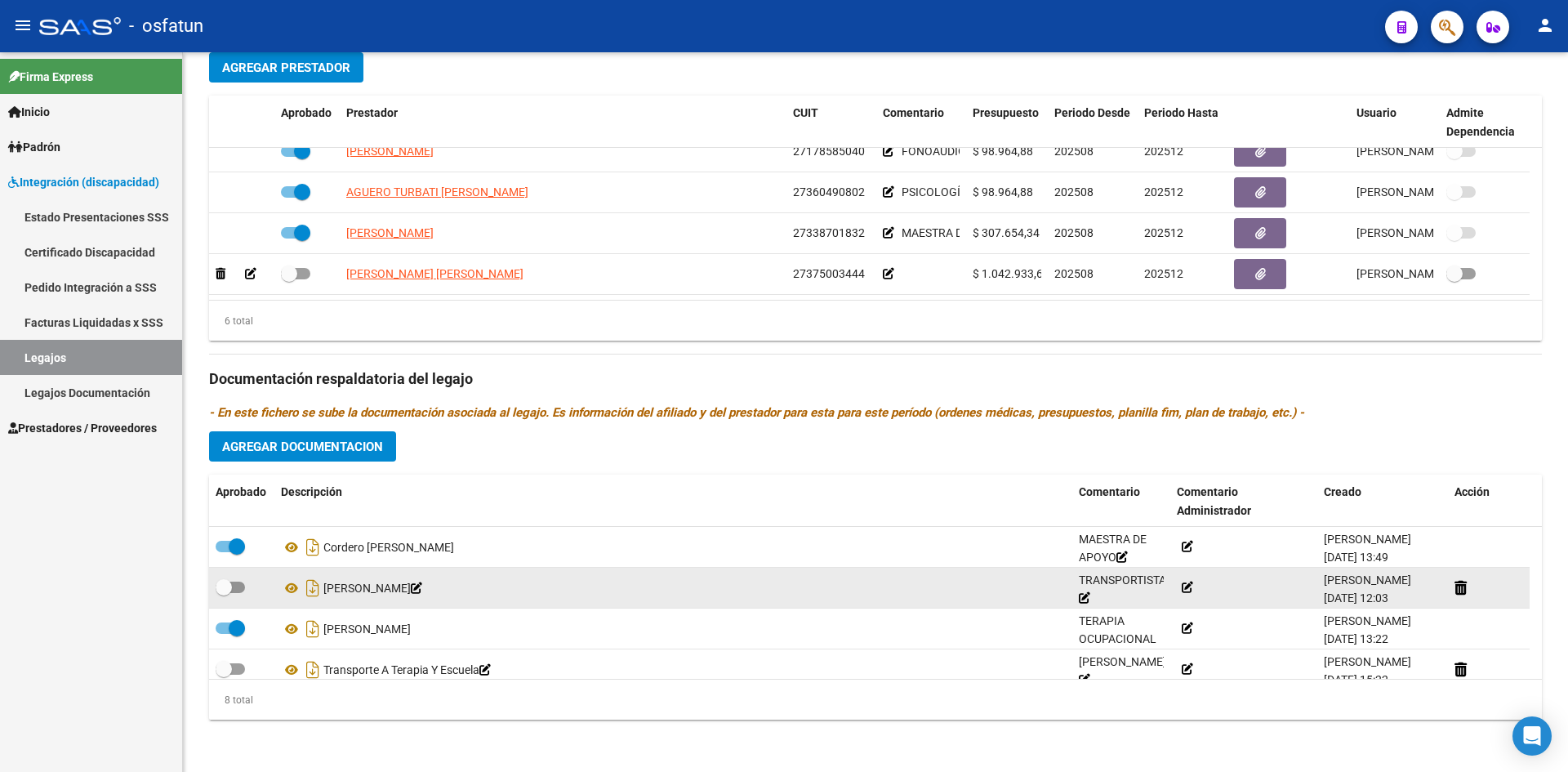
scroll to position [180, 0]
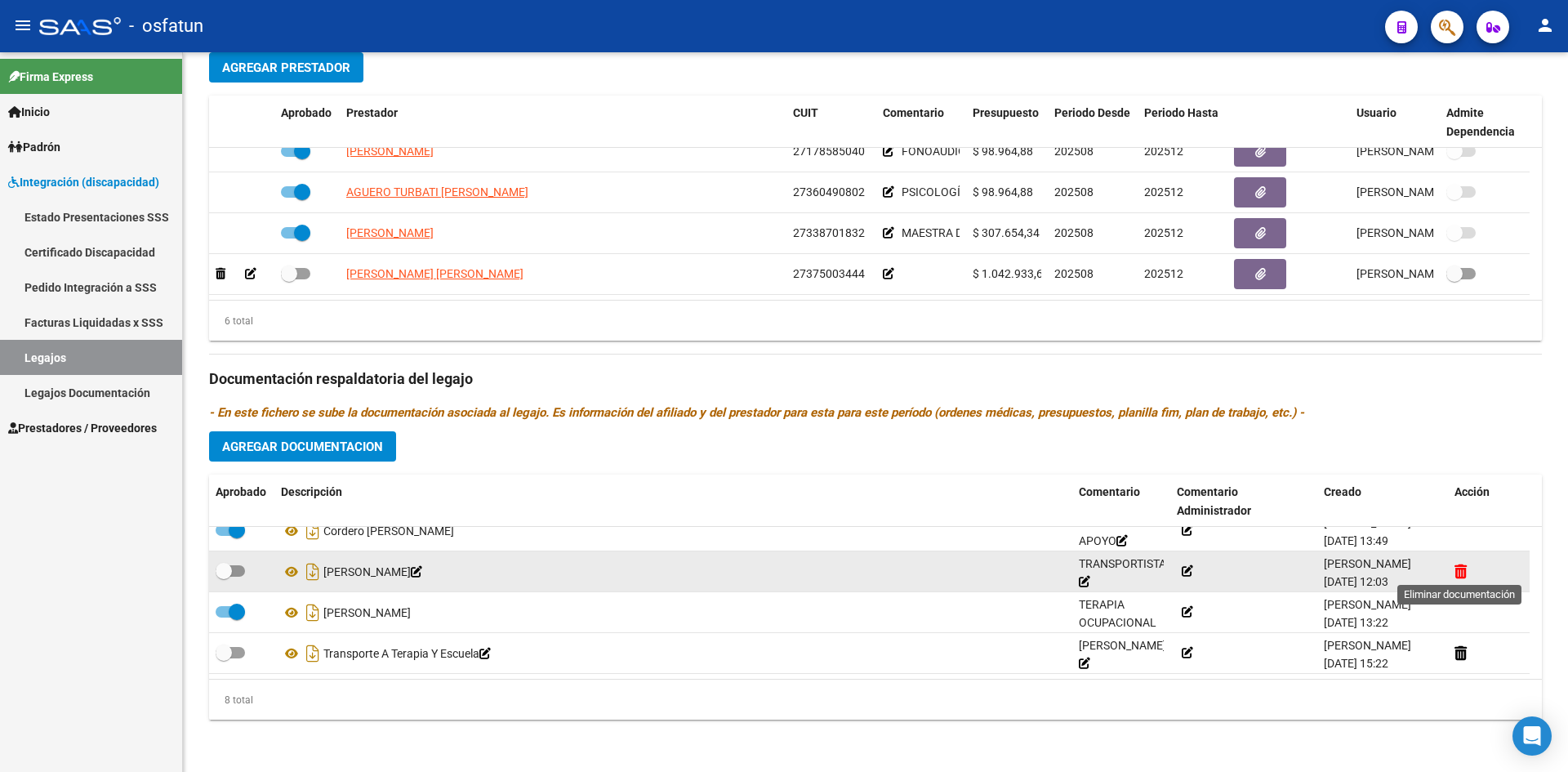
click at [1461, 574] on icon at bounding box center [1461, 571] width 13 height 15
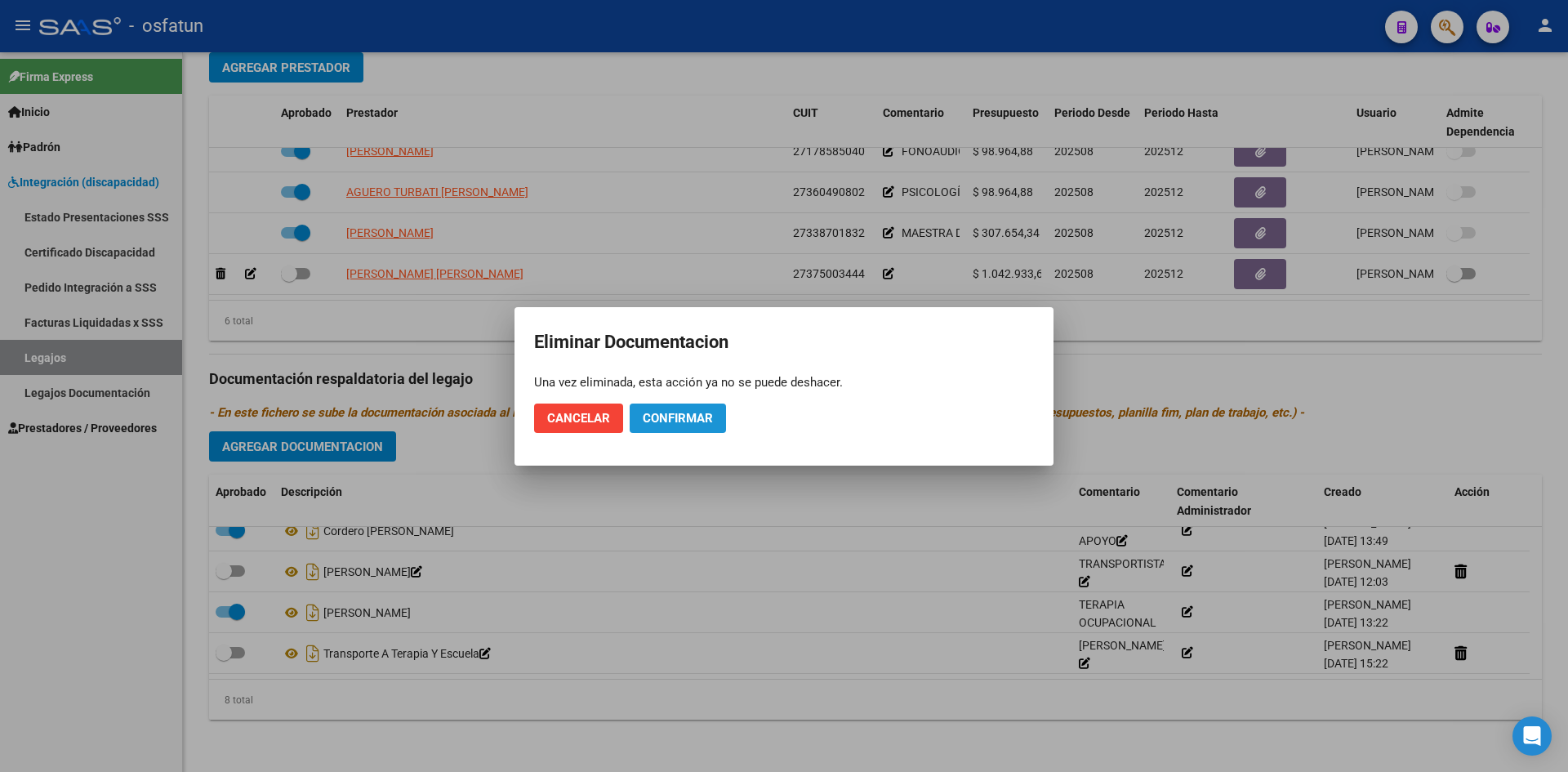
click at [701, 423] on span "Confirmar" at bounding box center [677, 418] width 70 height 14
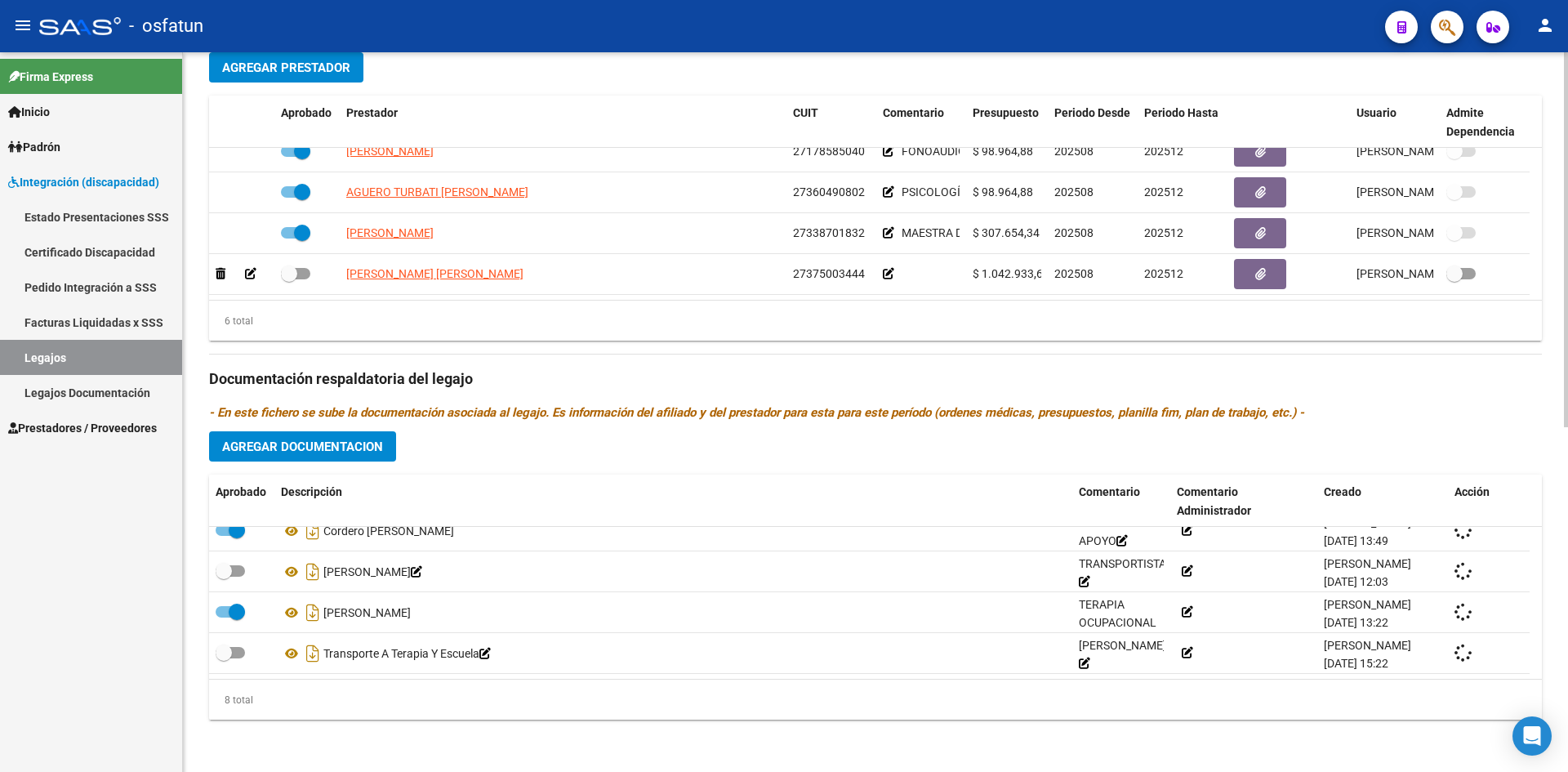
checkbox input "true"
checkbox input "false"
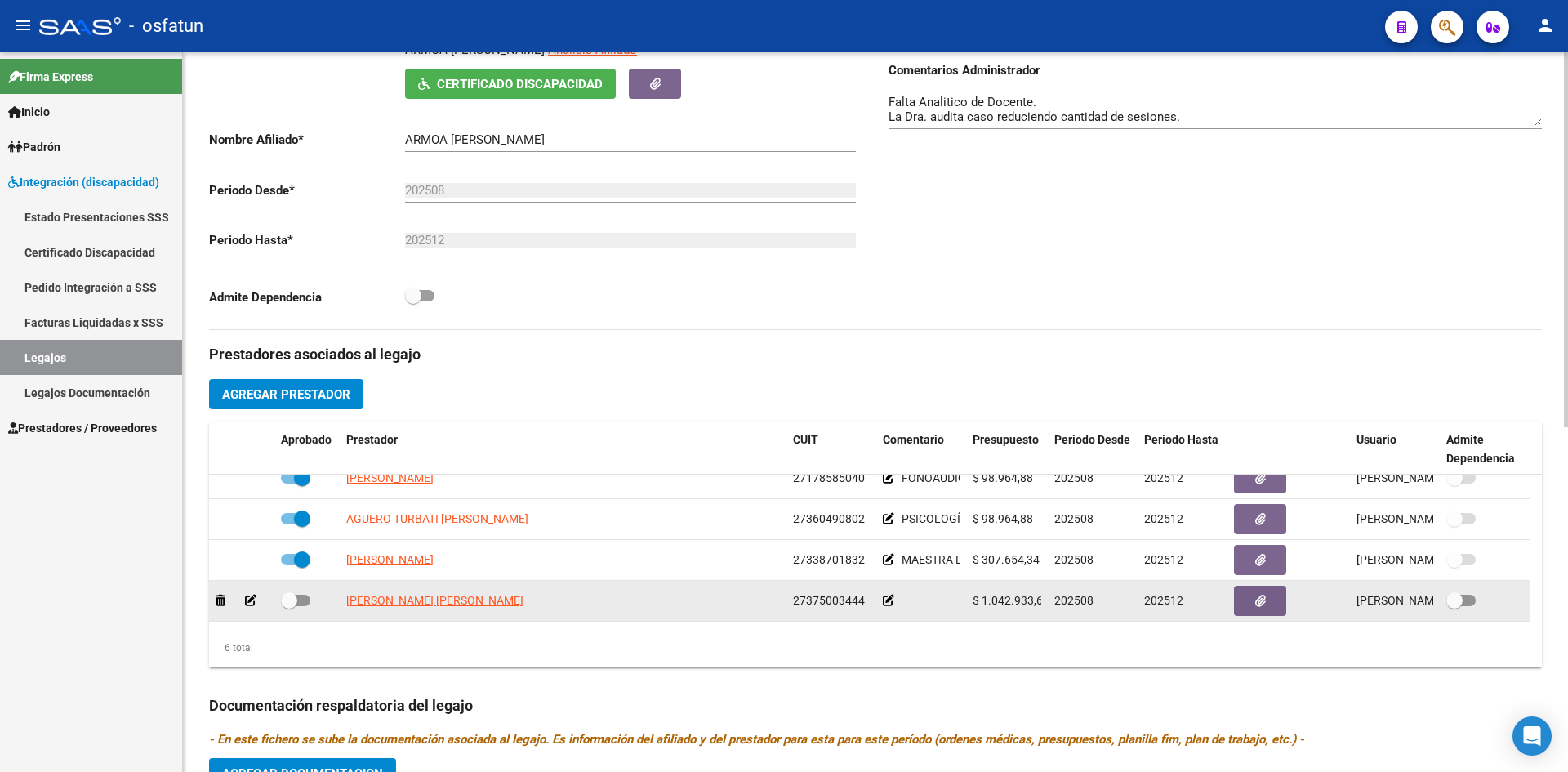
scroll to position [0, 7]
drag, startPoint x: 974, startPoint y: 602, endPoint x: 1115, endPoint y: 608, distance: 141.1
click at [1063, 603] on div "[PERSON_NAME] [PERSON_NAME] 27375003444 $ 1.042.933,65 202508 202512 [PERSON_NA…" at bounding box center [870, 602] width 1321 height 40
click at [1267, 600] on button "button" at bounding box center [1260, 601] width 52 height 30
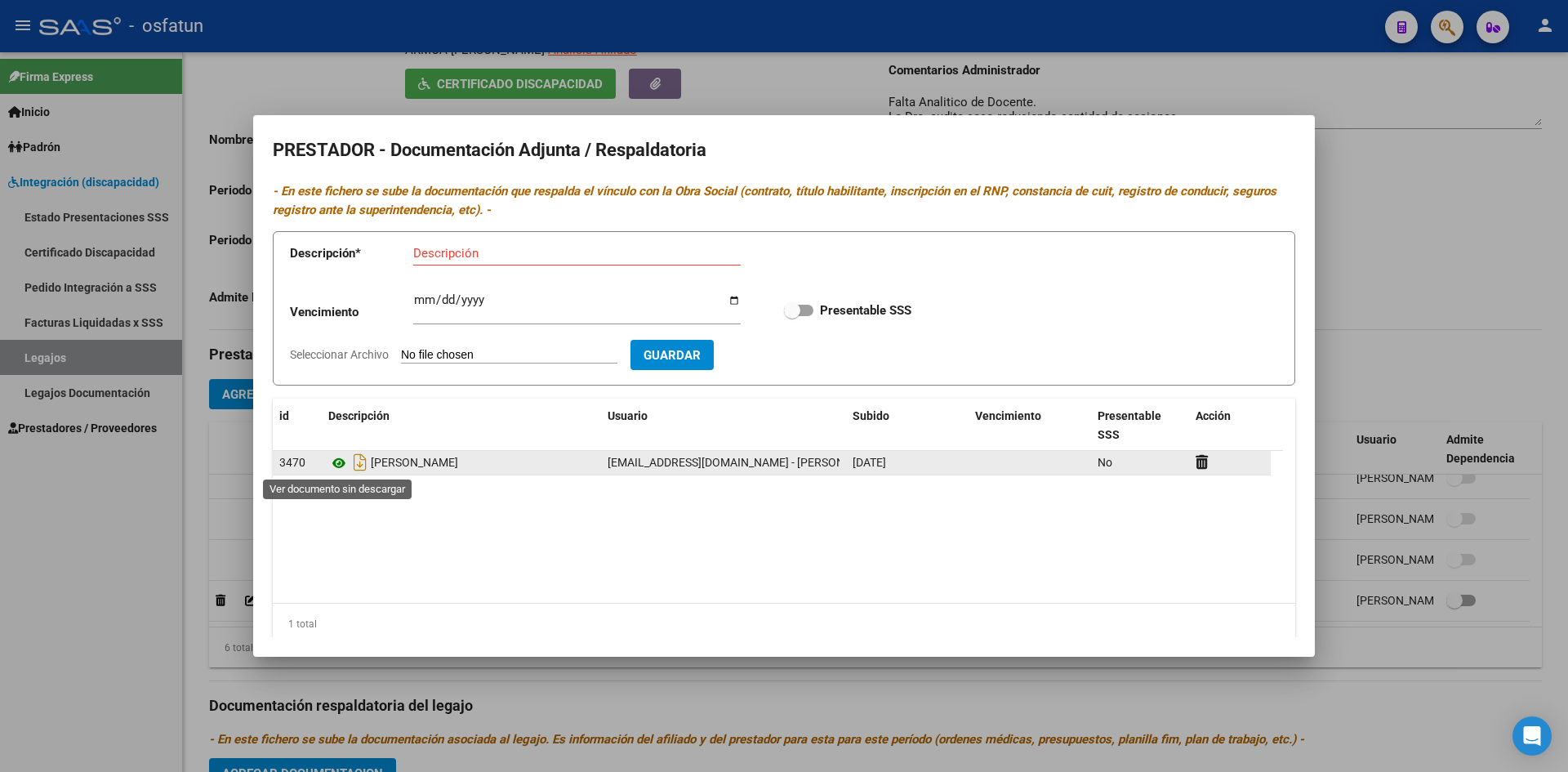
click at [334, 466] on icon at bounding box center [338, 463] width 21 height 19
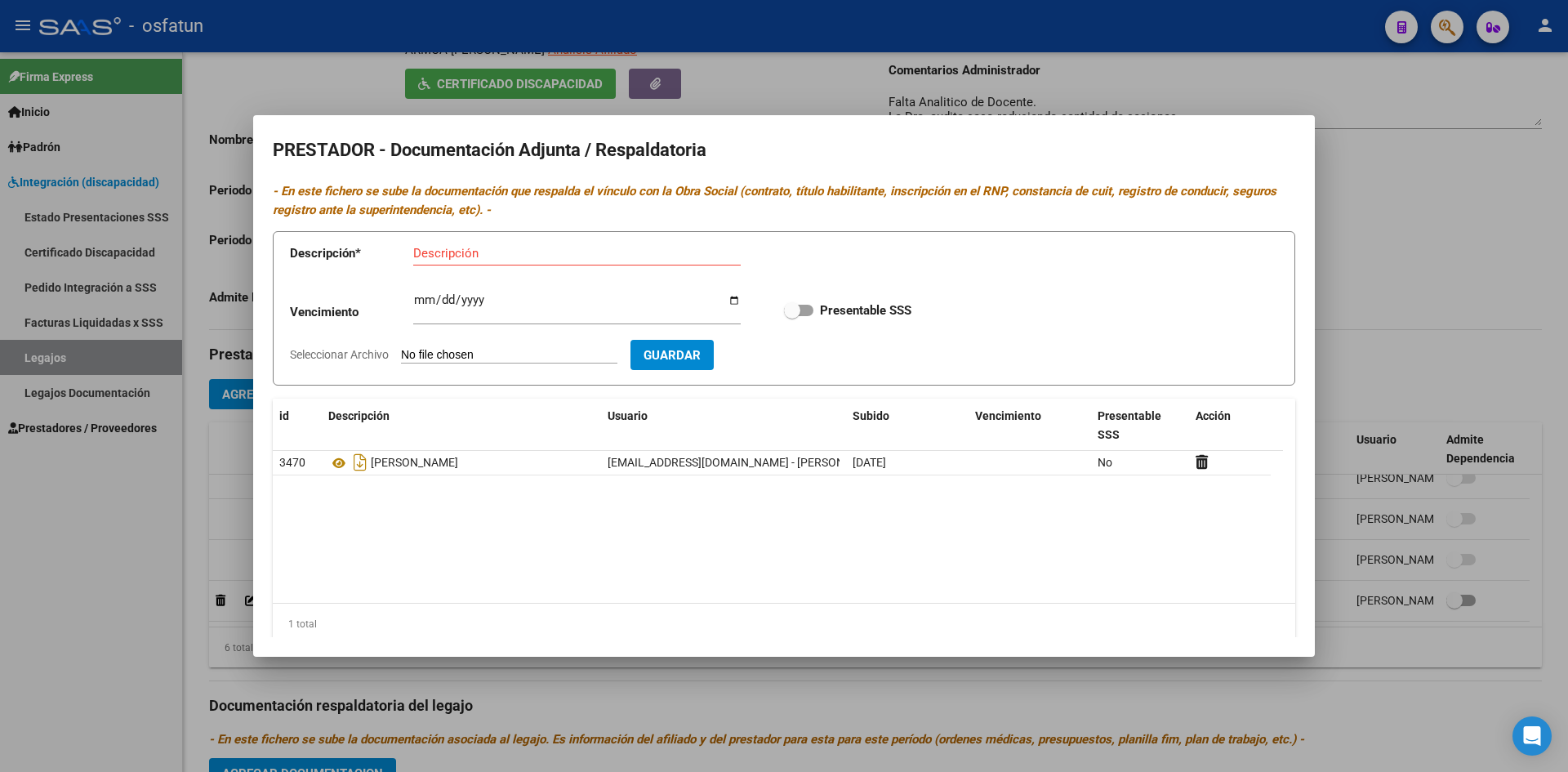
click at [322, 77] on div at bounding box center [784, 386] width 1568 height 772
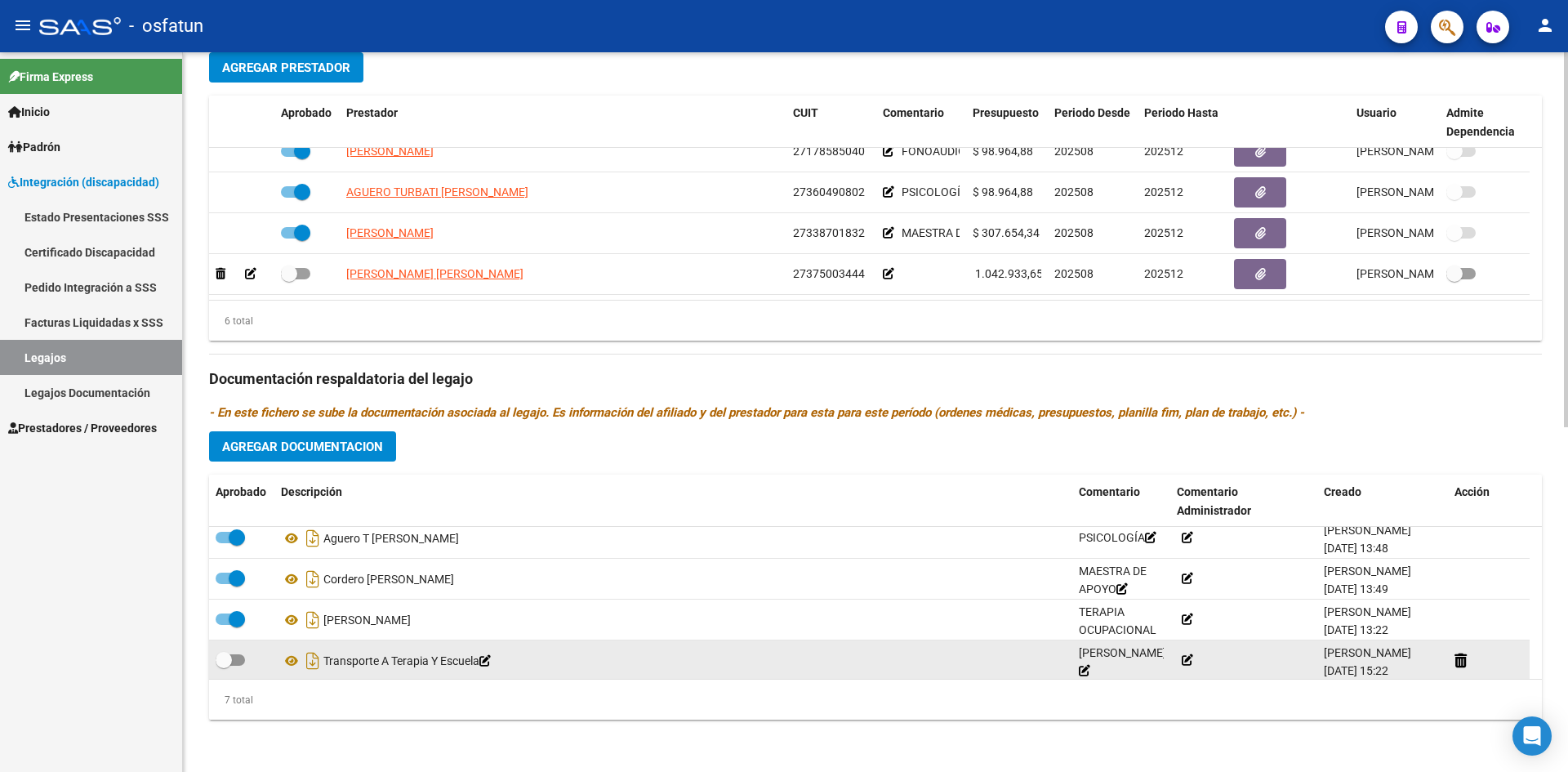
scroll to position [139, 0]
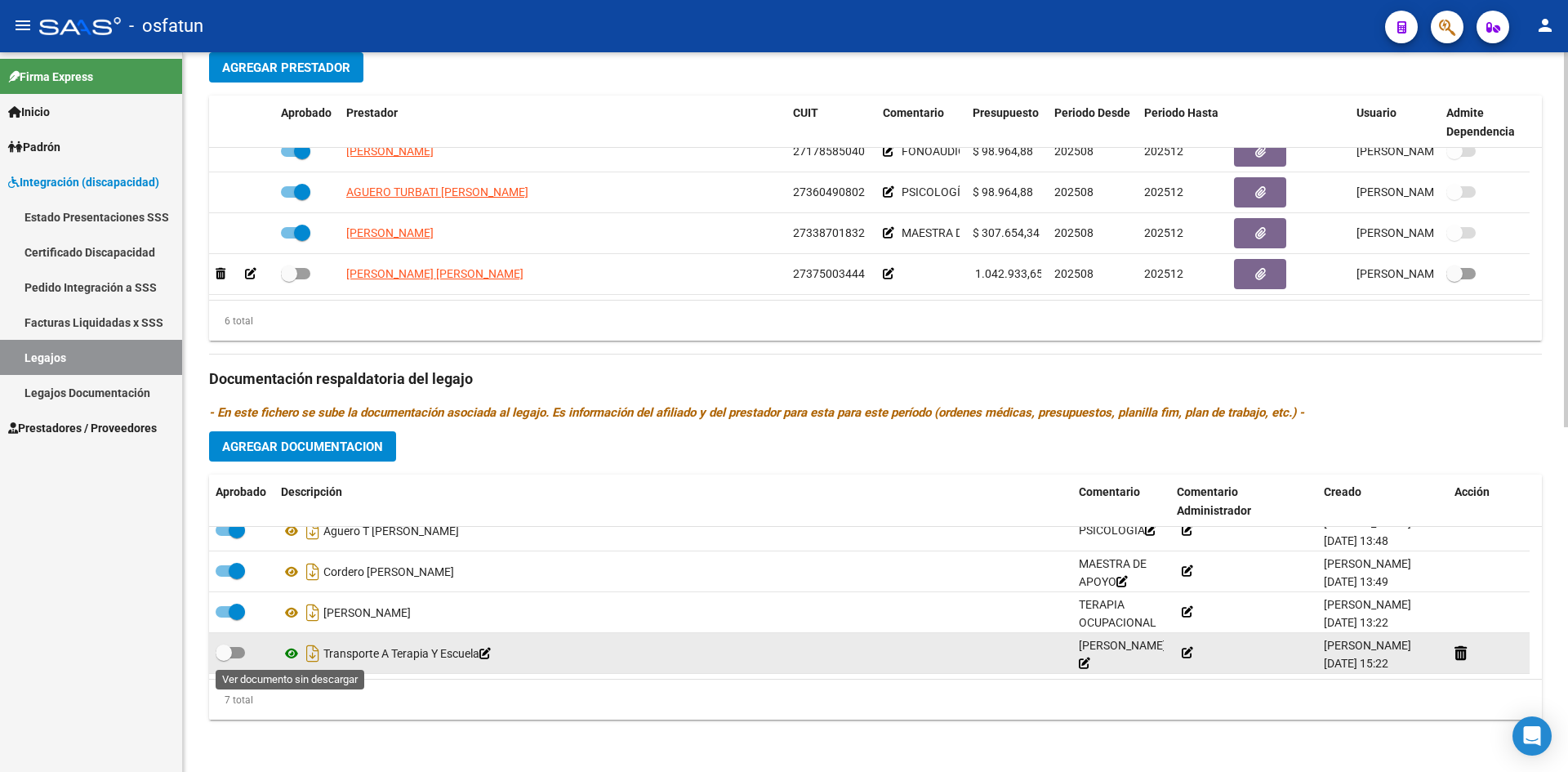
click at [292, 653] on icon at bounding box center [291, 653] width 21 height 19
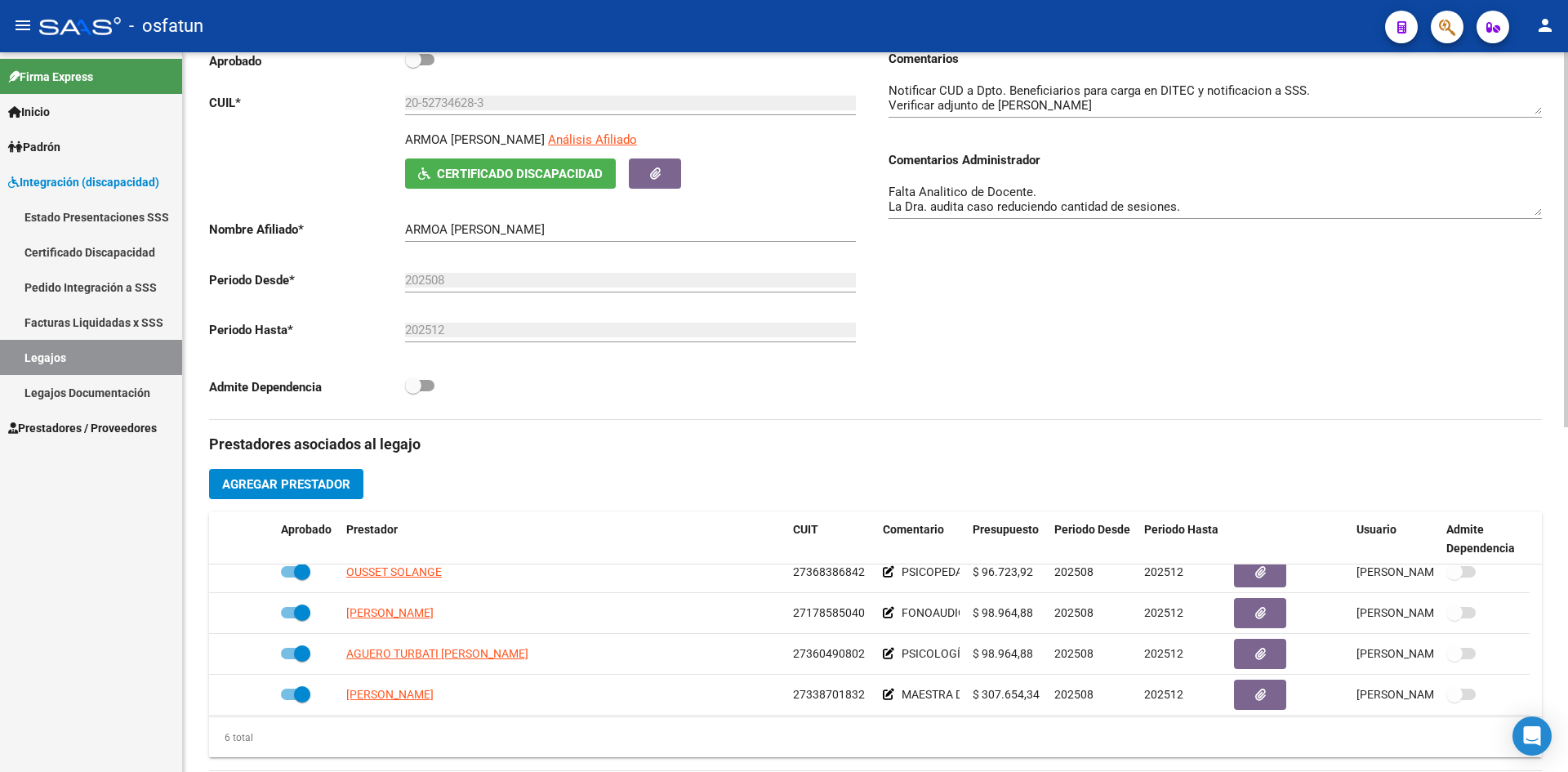
scroll to position [0, 0]
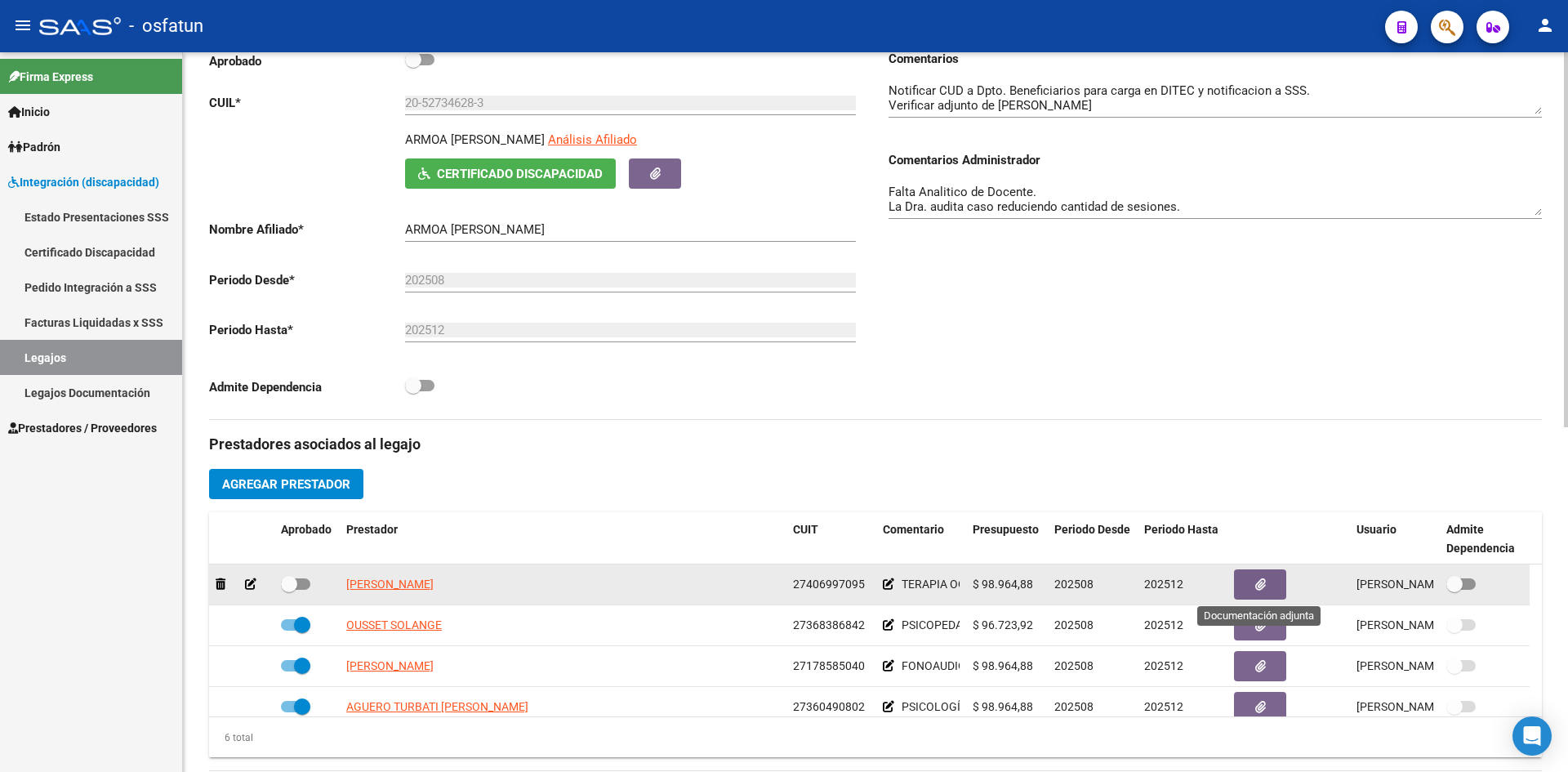
click at [1257, 583] on icon "button" at bounding box center [1261, 585] width 11 height 13
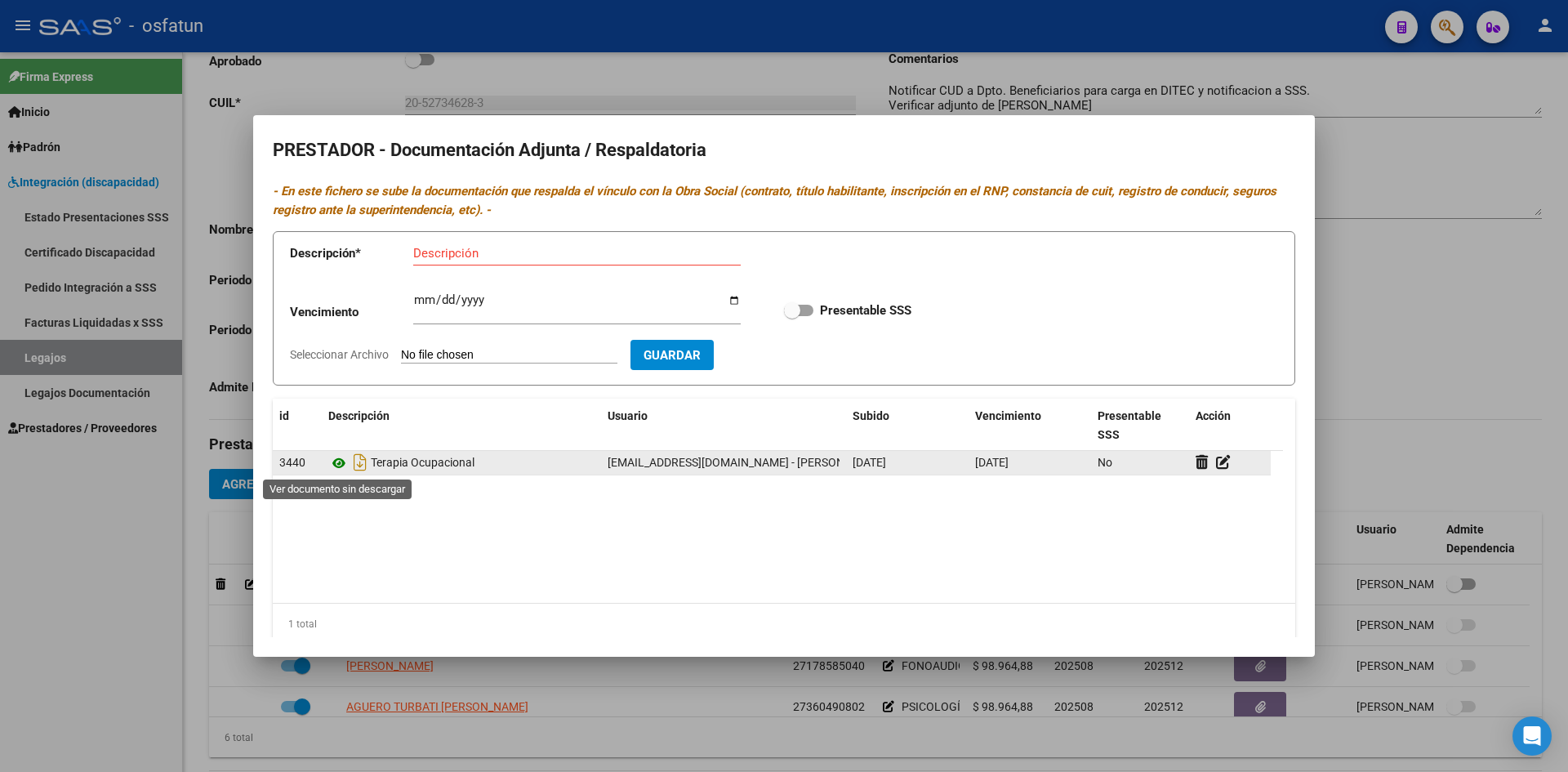
click at [340, 460] on icon at bounding box center [338, 463] width 21 height 19
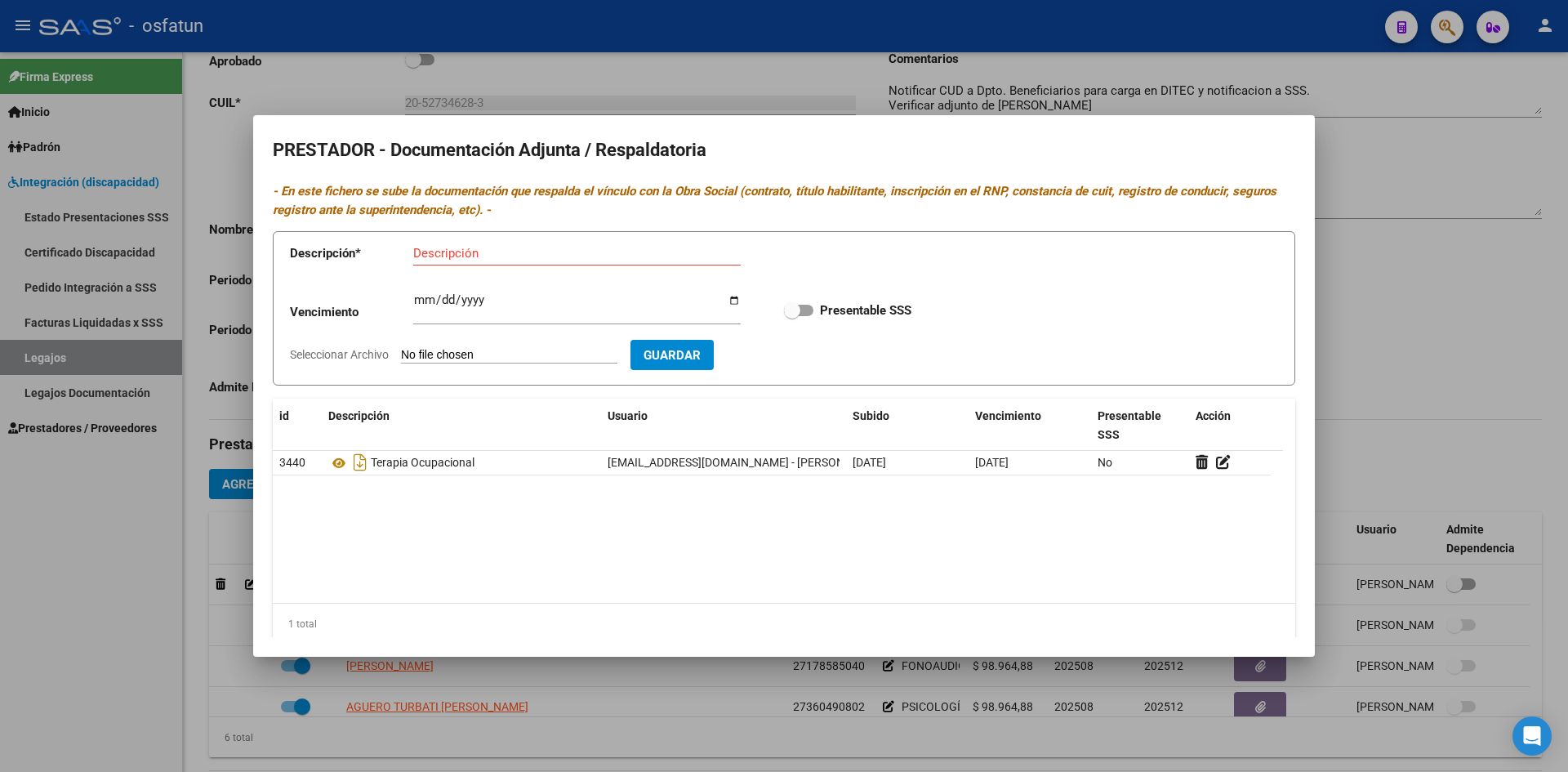
click at [1166, 99] on div at bounding box center [784, 386] width 1568 height 772
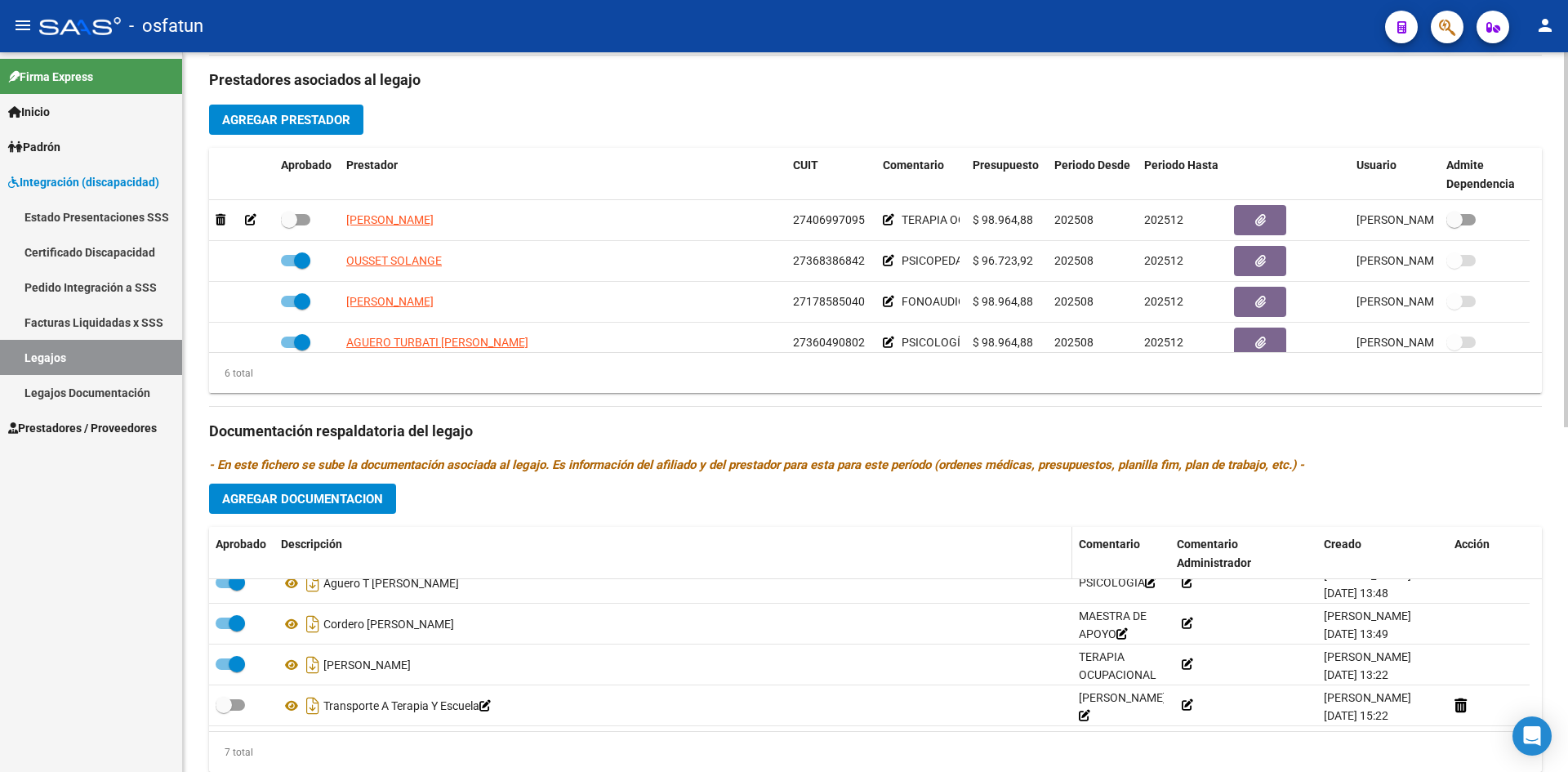
scroll to position [661, 0]
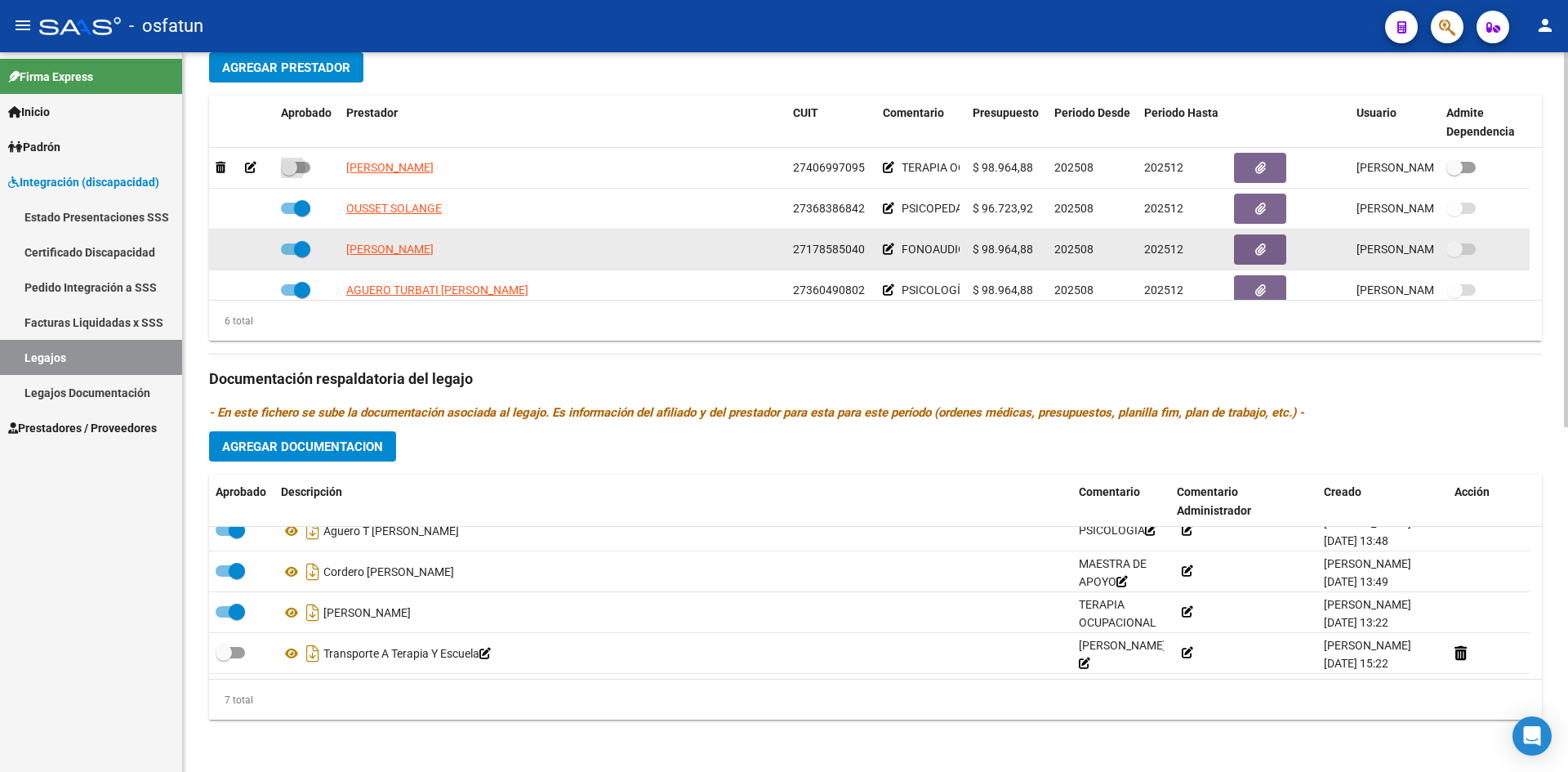
drag, startPoint x: 290, startPoint y: 165, endPoint x: 426, endPoint y: 266, distance: 169.4
click at [290, 166] on span at bounding box center [288, 167] width 16 height 16
click at [289, 173] on input "checkbox" at bounding box center [288, 173] width 1 height 1
checkbox input "true"
